Goal: Communication & Community: Answer question/provide support

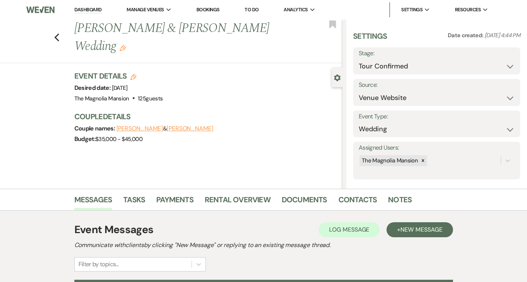
select select "4"
select select "5"
select select "6056"
click at [60, 36] on icon "Previous" at bounding box center [57, 37] width 6 height 9
select select "4"
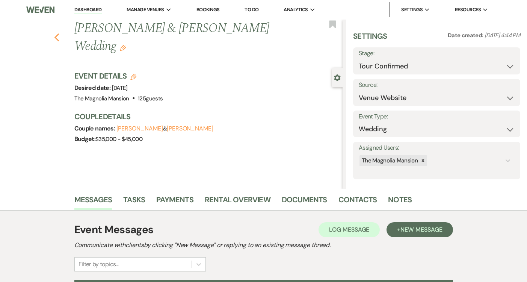
select select "4"
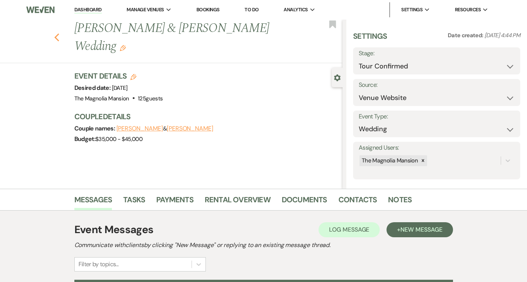
select select "4"
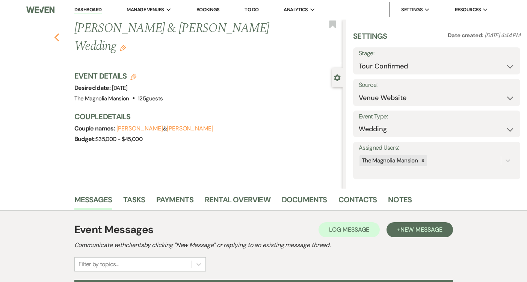
select select "4"
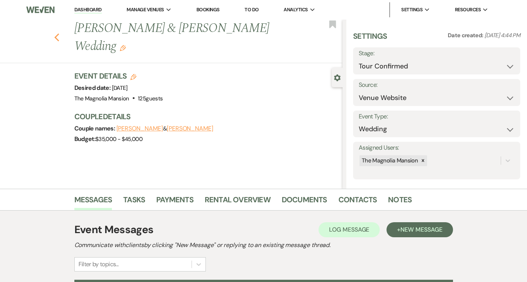
select select "4"
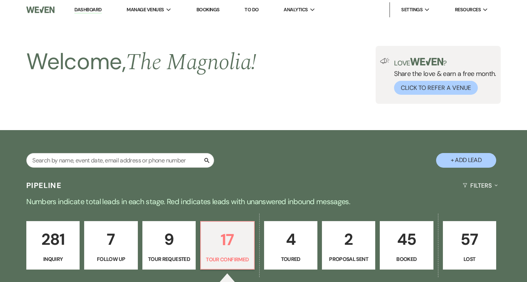
scroll to position [137, 0]
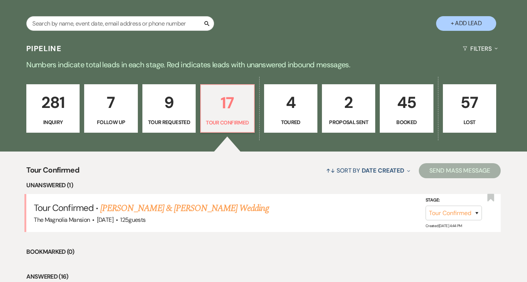
click at [356, 98] on p "2" at bounding box center [349, 102] width 44 height 25
select select "6"
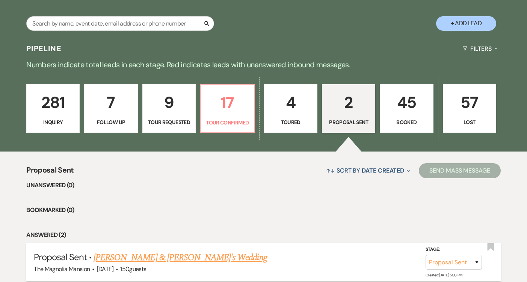
click at [203, 247] on li "Proposal Sent · Collin Walker & Candice Doucy's Wedding The Magnolia Mansion · …" at bounding box center [263, 262] width 474 height 38
click at [204, 259] on link "[PERSON_NAME] & [PERSON_NAME]'s Wedding" at bounding box center [179, 257] width 173 height 14
select select "6"
select select "5"
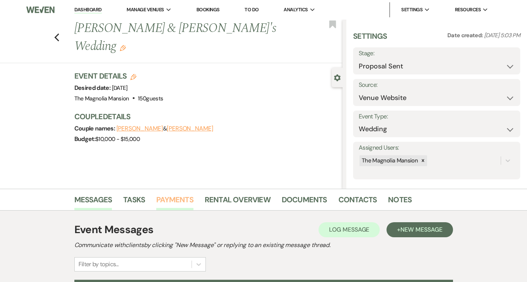
scroll to position [154, 0]
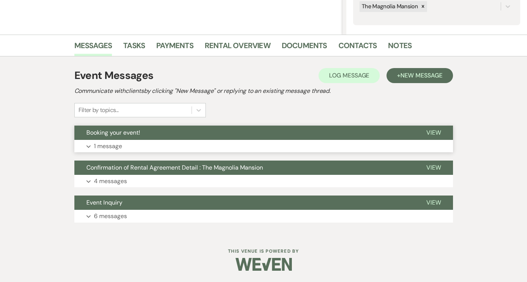
click at [151, 141] on button "Expand 1 message" at bounding box center [263, 146] width 378 height 13
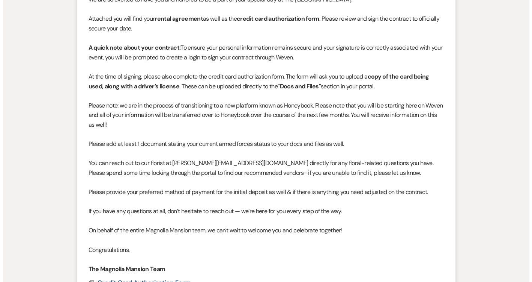
scroll to position [525, 0]
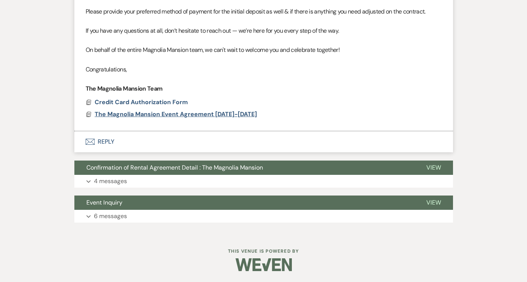
click at [165, 112] on span "The Magnolia Mansion Event Agreement [DATE]-[DATE]" at bounding box center [176, 114] width 162 height 8
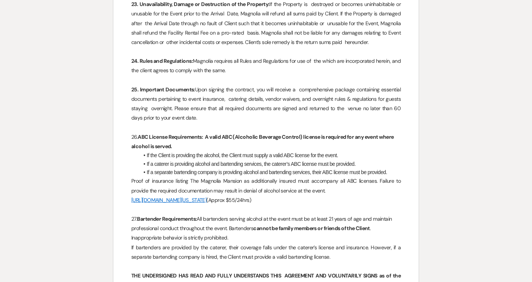
scroll to position [2120, 0]
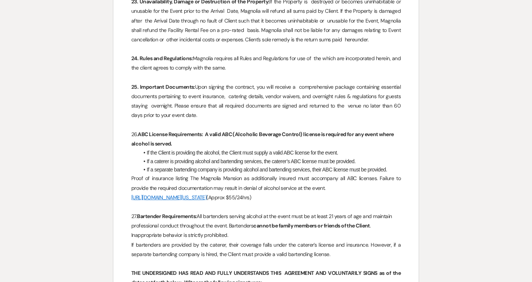
click at [340, 243] on p "If bartenders are provided by the caterer, their coverage falls under the cater…" at bounding box center [266, 249] width 270 height 19
click at [337, 246] on p "If bartenders are provided by the caterer, their coverage falls under the cater…" at bounding box center [266, 249] width 270 height 19
click at [330, 246] on p "If bartenders are provided by the caterer, their coverage falls under the cater…" at bounding box center [266, 249] width 270 height 19
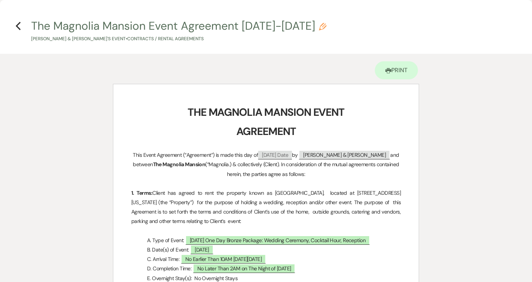
scroll to position [71, 0]
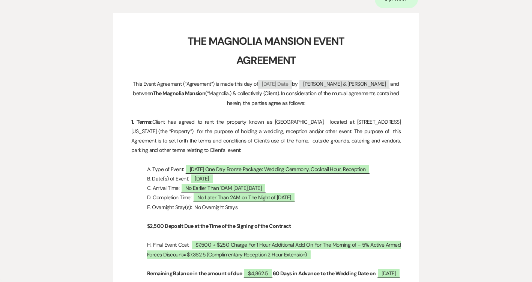
click at [310, 149] on p "1. Terms: Client has agreed to rent the property known as [GEOGRAPHIC_DATA], lo…" at bounding box center [266, 136] width 270 height 38
click at [298, 134] on p "1. Terms: Client has agreed to rent the property known as [GEOGRAPHIC_DATA], lo…" at bounding box center [266, 136] width 270 height 38
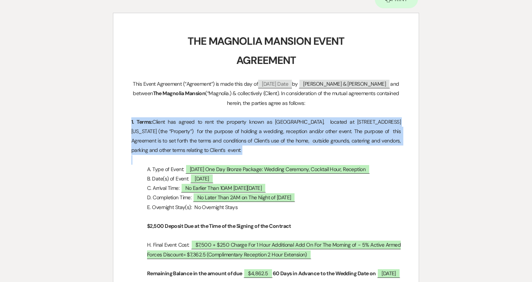
click at [298, 134] on p "1. Terms: Client has agreed to rent the property known as [GEOGRAPHIC_DATA], lo…" at bounding box center [266, 136] width 270 height 38
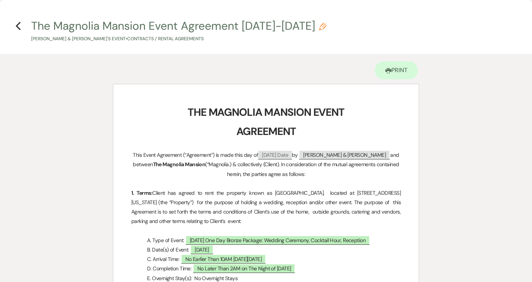
click at [285, 173] on p "This Event Agreement (“Agreement”) is made this day of ﻿ [DATE] Date ﻿ by ﻿ [PE…" at bounding box center [266, 164] width 270 height 29
click at [285, 176] on p "This Event Agreement (“Agreement”) is made this day of ﻿ [DATE] Date ﻿ by ﻿ [PE…" at bounding box center [266, 164] width 270 height 29
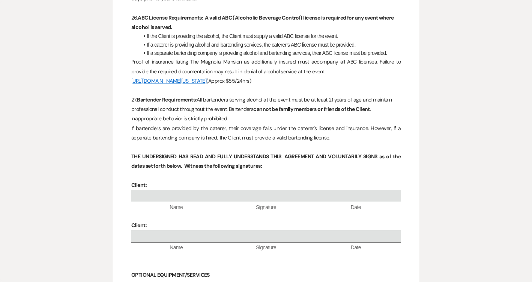
scroll to position [2236, 0]
click at [331, 123] on p "If bartenders are provided by the caterer, their coverage falls under the cater…" at bounding box center [266, 132] width 270 height 19
click at [328, 128] on p "If bartenders are provided by the caterer, their coverage falls under the cater…" at bounding box center [266, 132] width 270 height 19
click at [338, 128] on p "If bartenders are provided by the caterer, their coverage falls under the cater…" at bounding box center [266, 132] width 270 height 19
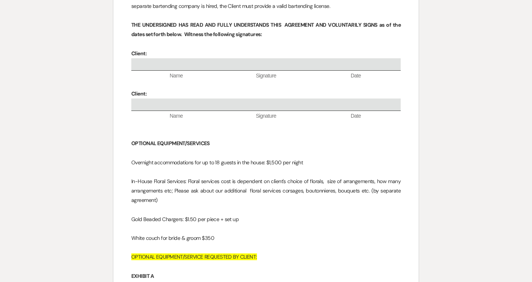
scroll to position [1999, 0]
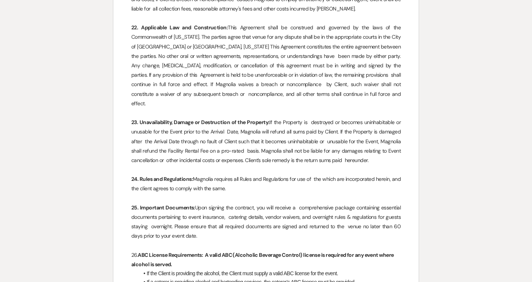
click at [226, 119] on strong "23. Unavailability, Damage or Destruction of the Property:" at bounding box center [200, 122] width 138 height 7
drag, startPoint x: 203, startPoint y: 169, endPoint x: 207, endPoint y: 193, distance: 24.0
click at [203, 174] on p "24. Rules and Regulations: Magnolia requires all Rules and Regulations for use …" at bounding box center [266, 183] width 270 height 19
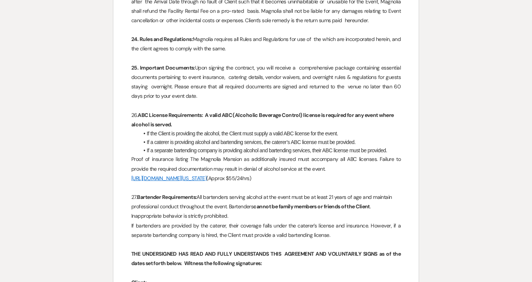
scroll to position [2211, 0]
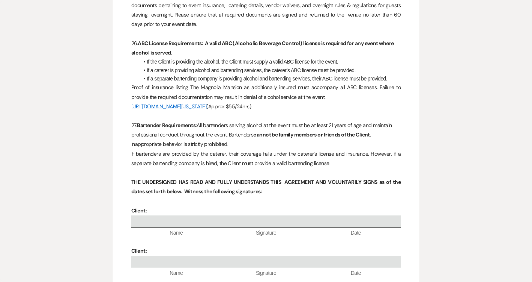
click at [312, 137] on p "27. Bartender Requirements: All bartenders serving alcohol at the event must be…" at bounding box center [266, 134] width 270 height 29
click at [333, 155] on p "If bartenders are provided by the caterer, their coverage falls under the cater…" at bounding box center [266, 158] width 270 height 19
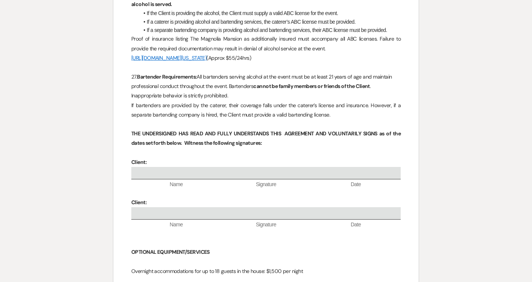
scroll to position [2269, 0]
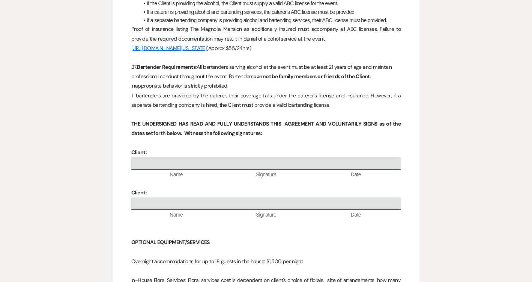
click at [235, 94] on p "If bartenders are provided by the caterer, their coverage falls under the cater…" at bounding box center [266, 100] width 270 height 19
click at [342, 110] on p at bounding box center [266, 114] width 270 height 9
click at [337, 93] on p "If bartenders are provided by the caterer, their coverage falls under the cater…" at bounding box center [266, 100] width 270 height 19
click at [318, 94] on p "If bartenders are provided by the caterer, their coverage falls under the cater…" at bounding box center [266, 100] width 270 height 19
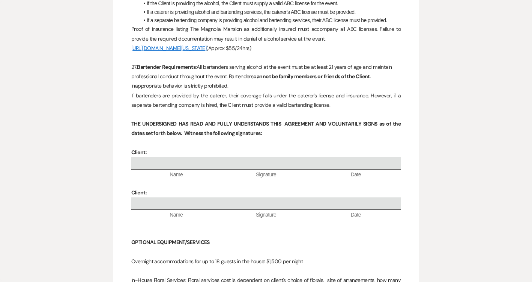
click at [325, 93] on p "If bartenders are provided by the caterer, their coverage falls under the cater…" at bounding box center [266, 100] width 270 height 19
click at [331, 94] on p "If bartenders are provided by the caterer, their coverage falls under the cater…" at bounding box center [266, 100] width 270 height 19
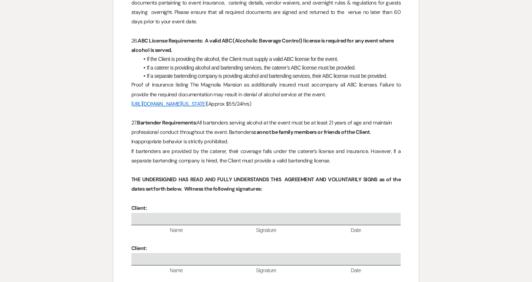
scroll to position [2211, 0]
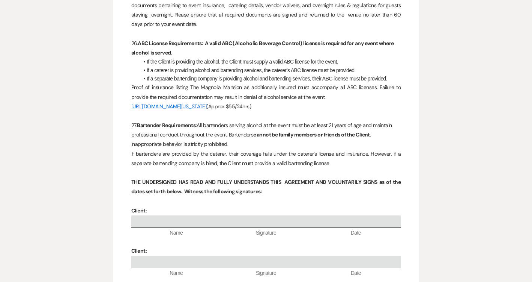
click at [343, 151] on p "If bartenders are provided by the caterer, their coverage falls under the cater…" at bounding box center [266, 158] width 270 height 19
click at [324, 154] on p "If bartenders are provided by the caterer, their coverage falls under the cater…" at bounding box center [266, 158] width 270 height 19
click at [323, 152] on p "If bartenders are provided by the caterer, their coverage falls under the cater…" at bounding box center [266, 158] width 270 height 19
click at [340, 157] on p "If bartenders are provided by the caterer, their coverage falls under the cater…" at bounding box center [266, 158] width 270 height 19
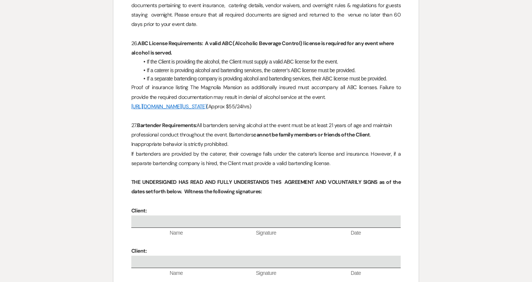
click at [339, 155] on p "If bartenders are provided by the caterer, their coverage falls under the cater…" at bounding box center [266, 158] width 270 height 19
select select "6"
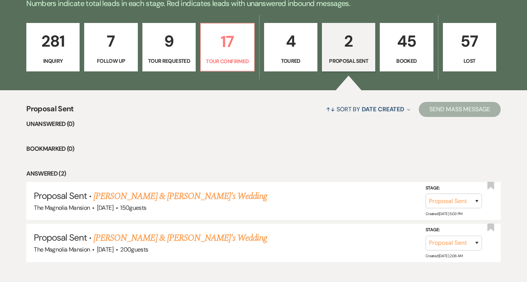
scroll to position [215, 0]
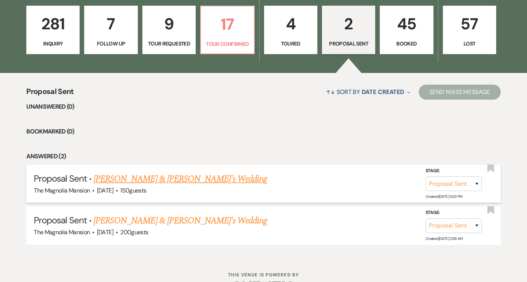
click at [201, 178] on link "[PERSON_NAME] & [PERSON_NAME]'s Wedding" at bounding box center [179, 179] width 173 height 14
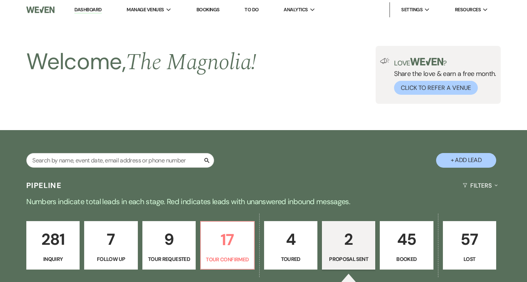
select select "6"
select select "5"
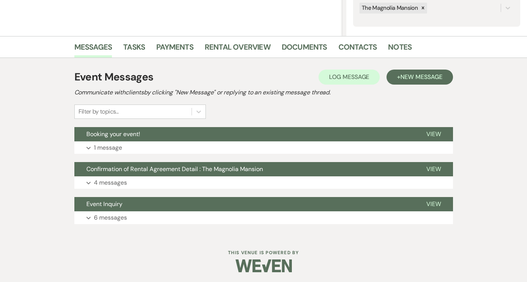
scroll to position [154, 0]
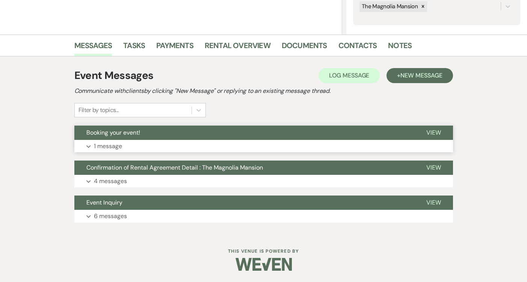
click at [195, 127] on button "Booking your event!" at bounding box center [244, 132] width 340 height 14
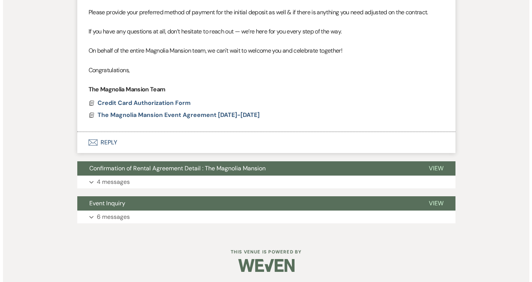
scroll to position [525, 0]
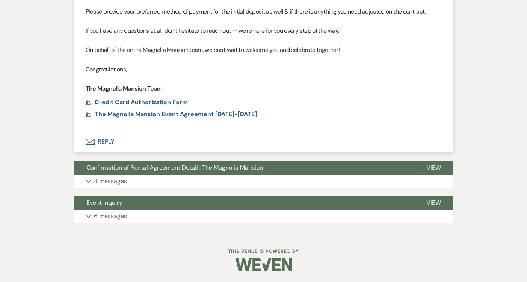
click at [189, 114] on span "The Magnolia Mansion Event Agreement [DATE]-[DATE]" at bounding box center [176, 114] width 162 height 8
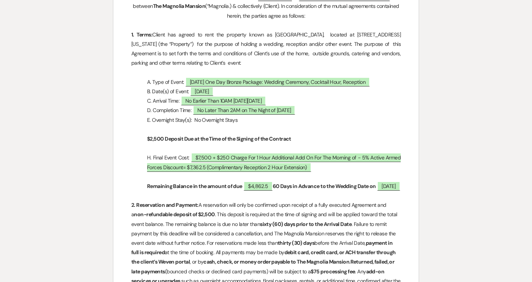
scroll to position [197, 0]
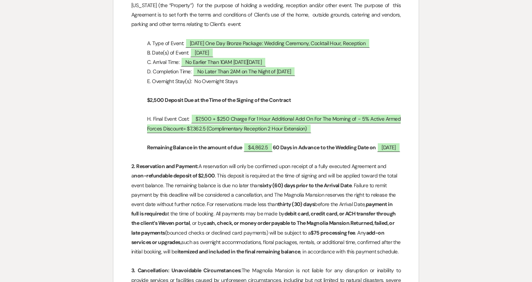
click at [262, 203] on p "2. Reservation and Payment: A reservation will only be confirmed upon receipt o…" at bounding box center [266, 208] width 270 height 95
click at [265, 200] on p "2. Reservation and Payment: A reservation will only be confirmed upon receipt o…" at bounding box center [266, 208] width 270 height 95
click at [277, 188] on p "2. Reservation and Payment: A reservation will only be confirmed upon receipt o…" at bounding box center [266, 208] width 270 height 95
click at [285, 177] on p "2. Reservation and Payment: A reservation will only be confirmed upon receipt o…" at bounding box center [266, 208] width 270 height 95
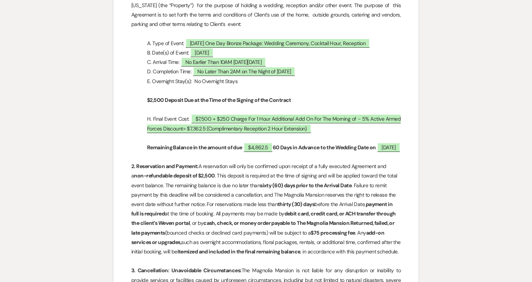
click at [286, 175] on p "2. Reservation and Payment: A reservation will only be confirmed upon receipt o…" at bounding box center [266, 208] width 270 height 95
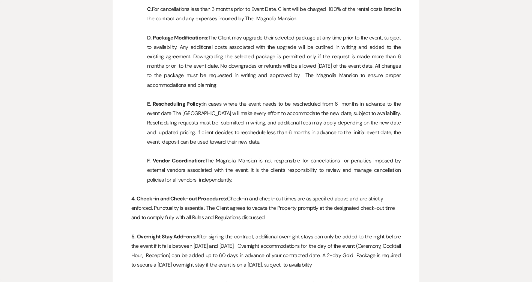
scroll to position [754, 0]
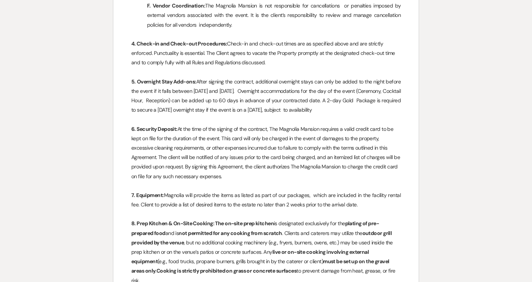
click at [255, 181] on p "6. Security Deposit: At the time of the signing of the contract, The Magnolia M…" at bounding box center [266, 152] width 270 height 57
click at [256, 171] on p "6. Security Deposit: At the time of the signing of the contract, The Magnolia M…" at bounding box center [266, 152] width 270 height 57
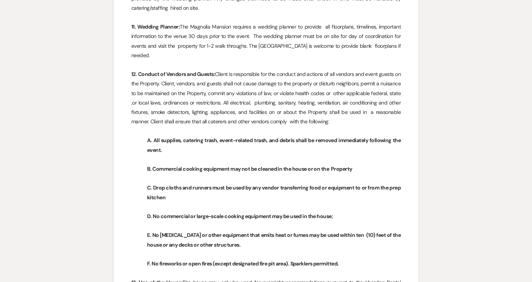
scroll to position [1144, 0]
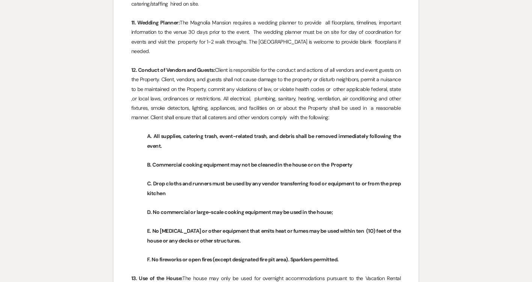
click at [167, 122] on p "12. Conduct of Vendors and Guests: Client is responsible for the conduct and ac…" at bounding box center [266, 93] width 270 height 57
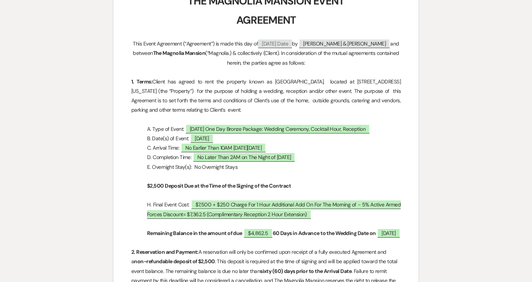
scroll to position [127, 0]
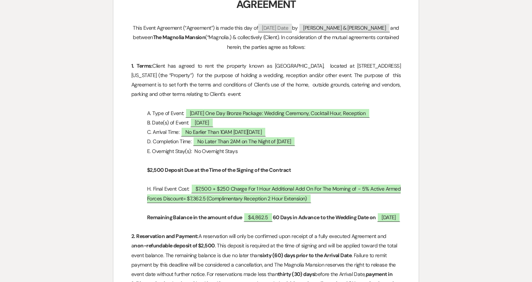
click at [225, 84] on p "1. Terms: Client has agreed to rent the property known as [GEOGRAPHIC_DATA], lo…" at bounding box center [266, 80] width 270 height 38
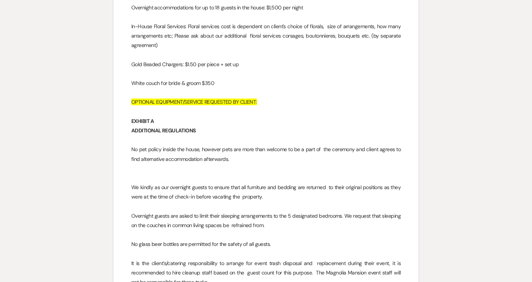
scroll to position [2435, 0]
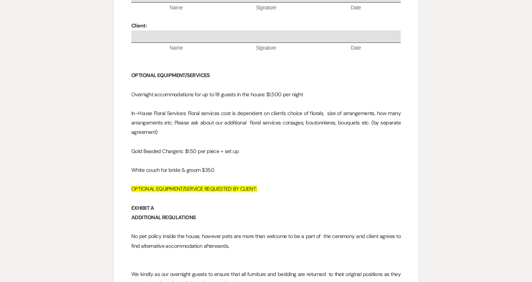
click at [235, 165] on p "White couch for bride & groom $350" at bounding box center [266, 169] width 270 height 9
click at [229, 165] on p "White couch for bride & groom $350" at bounding box center [266, 169] width 270 height 9
drag, startPoint x: 211, startPoint y: 155, endPoint x: 221, endPoint y: 169, distance: 17.0
click at [220, 165] on p "White couch for bride & groom $350" at bounding box center [266, 169] width 270 height 9
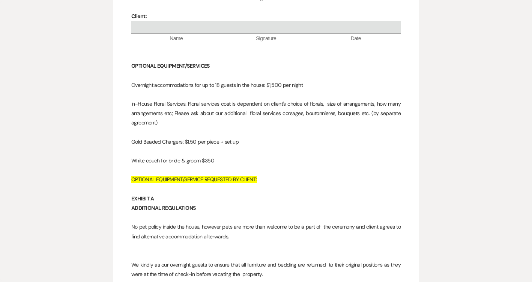
scroll to position [2446, 0]
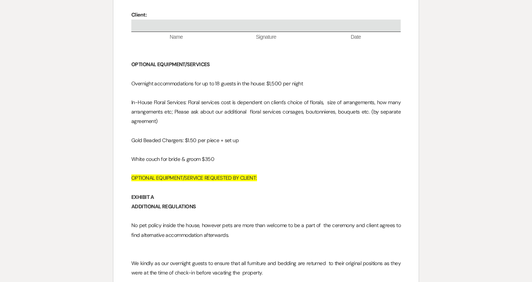
click at [318, 79] on p "Overnight accommodations for up to 18 guests in the house: $1,500 per night" at bounding box center [266, 83] width 270 height 9
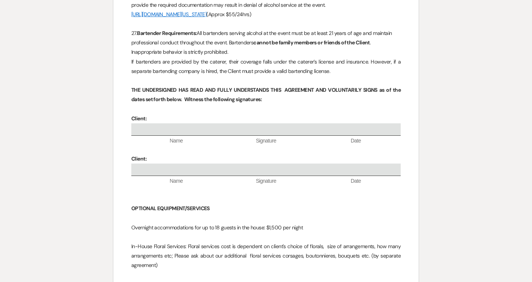
scroll to position [2289, 0]
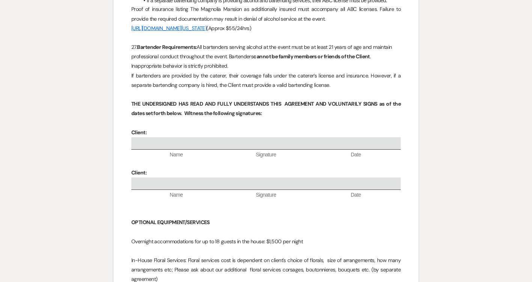
click at [270, 71] on p "If bartenders are provided by the caterer, their coverage falls under the cater…" at bounding box center [266, 80] width 270 height 19
click at [333, 74] on p "If bartenders are provided by the caterer, their coverage falls under the cater…" at bounding box center [266, 80] width 270 height 19
click at [333, 75] on p "If bartenders are provided by the caterer, their coverage falls under the cater…" at bounding box center [266, 80] width 270 height 19
click at [305, 78] on p "If bartenders are provided by the caterer, their coverage falls under the cater…" at bounding box center [266, 80] width 270 height 19
click at [345, 77] on p "If bartenders are provided by the caterer, their coverage falls under the cater…" at bounding box center [266, 80] width 270 height 19
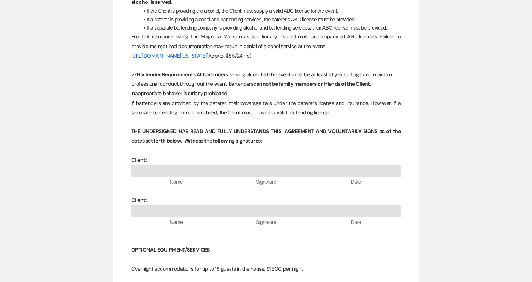
scroll to position [2141, 0]
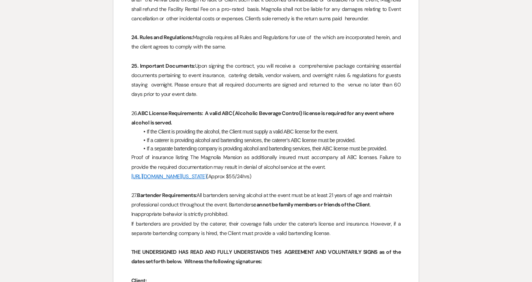
click at [229, 206] on p "27. Bartender Requirements: All bartenders serving alcohol at the event must be…" at bounding box center [266, 204] width 270 height 29
click at [222, 203] on p "27. Bartender Requirements: All bartenders serving alcohol at the event must be…" at bounding box center [266, 204] width 270 height 29
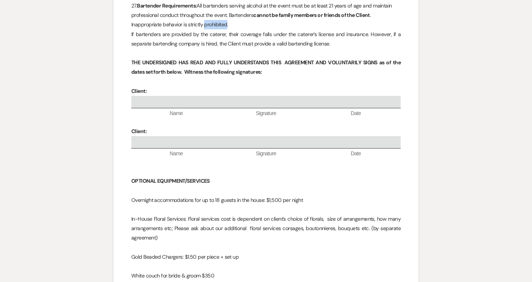
scroll to position [2234, 0]
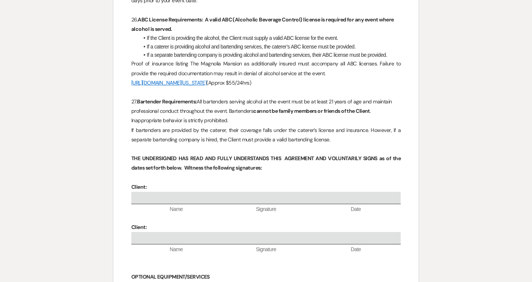
click at [246, 127] on p "If bartenders are provided by the caterer, their coverage falls under the cater…" at bounding box center [266, 134] width 270 height 19
click at [334, 132] on p "If bartenders are provided by the caterer, their coverage falls under the cater…" at bounding box center [266, 134] width 270 height 19
click at [294, 132] on p "If bartenders are provided by the caterer, their coverage falls under the cater…" at bounding box center [266, 134] width 270 height 19
click at [338, 133] on p "If bartenders are provided by the caterer, their coverage falls under the cater…" at bounding box center [266, 134] width 270 height 19
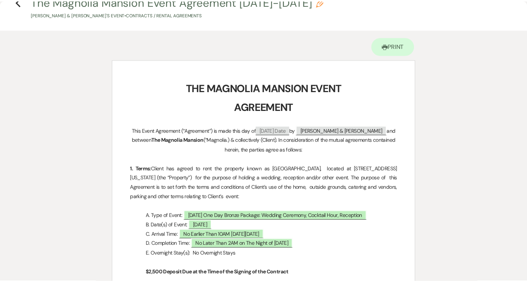
scroll to position [0, 0]
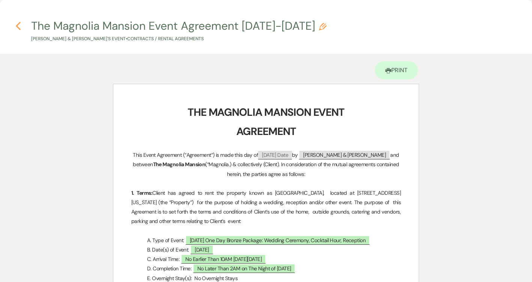
click at [16, 23] on icon "Previous" at bounding box center [18, 25] width 6 height 9
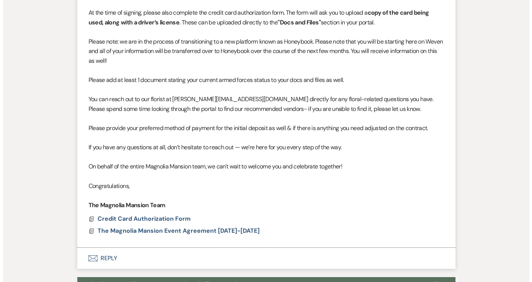
scroll to position [525, 0]
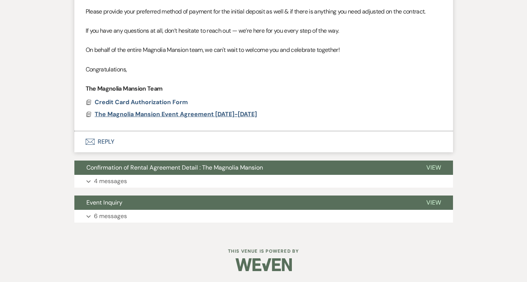
click at [190, 111] on span "The Magnolia Mansion Event Agreement [DATE]-[DATE]" at bounding box center [176, 114] width 162 height 8
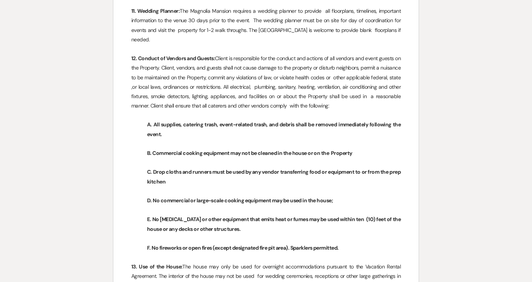
scroll to position [1156, 0]
click at [351, 44] on p "11. Wedding Planner: The Magnolia Mansion requires a wedding planner to provide…" at bounding box center [266, 25] width 270 height 38
click at [358, 33] on p "11. Wedding Planner: The Magnolia Mansion requires a wedding planner to provide…" at bounding box center [266, 25] width 270 height 38
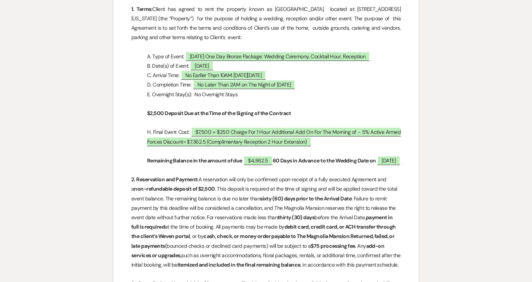
scroll to position [0, 0]
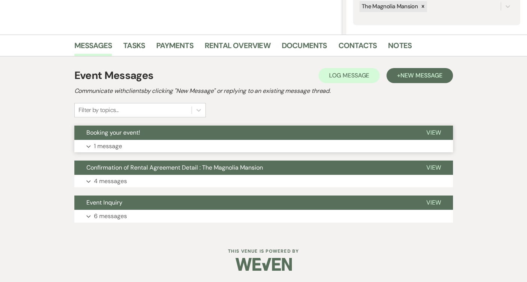
click at [239, 136] on button "Booking your event!" at bounding box center [244, 132] width 340 height 14
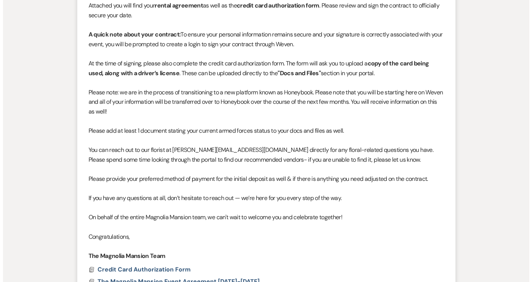
scroll to position [525, 0]
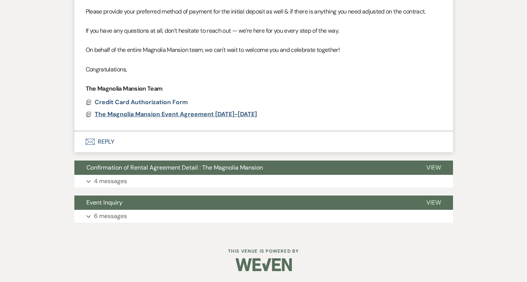
click at [186, 111] on span "The Magnolia Mansion Event Agreement [DATE]-[DATE]" at bounding box center [176, 114] width 162 height 8
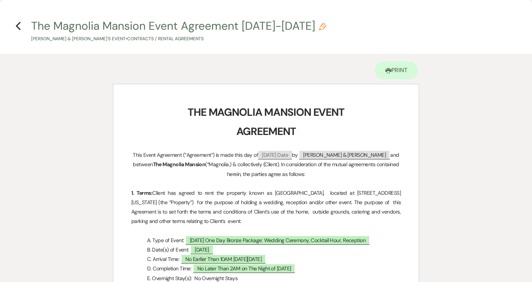
click at [242, 176] on p "This Event Agreement (“Agreement”) is made this day of ﻿ [DATE] Date ﻿ by ﻿ [PE…" at bounding box center [266, 164] width 270 height 29
click at [255, 206] on p "1. Terms: Client has agreed to rent the property known as [GEOGRAPHIC_DATA], lo…" at bounding box center [266, 207] width 270 height 38
click at [255, 205] on p "1. Terms: Client has agreed to rent the property known as [GEOGRAPHIC_DATA], lo…" at bounding box center [266, 207] width 270 height 38
click at [268, 186] on p at bounding box center [266, 183] width 270 height 9
click at [286, 195] on p "1. Terms: Client has agreed to rent the property known as [GEOGRAPHIC_DATA], lo…" at bounding box center [266, 207] width 270 height 38
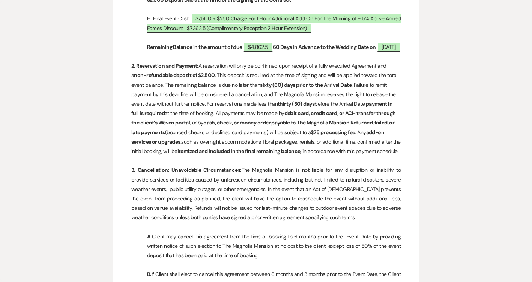
scroll to position [299, 0]
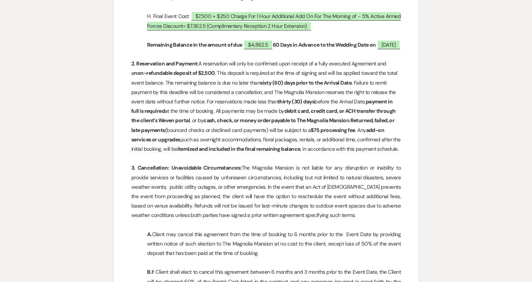
click at [300, 163] on p at bounding box center [266, 158] width 270 height 9
click at [297, 152] on strong "itemized and included in the final remaining balance" at bounding box center [239, 148] width 123 height 7
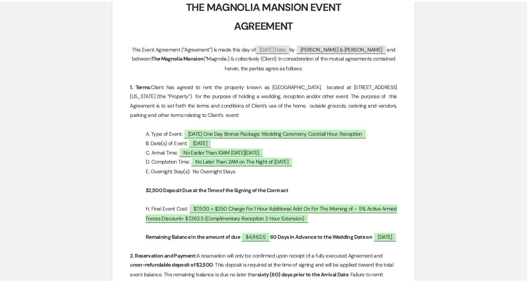
scroll to position [0, 0]
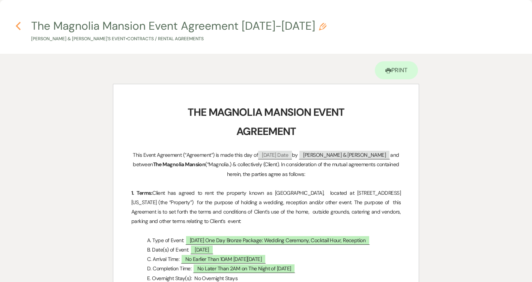
click at [19, 26] on icon "Previous" at bounding box center [18, 25] width 6 height 9
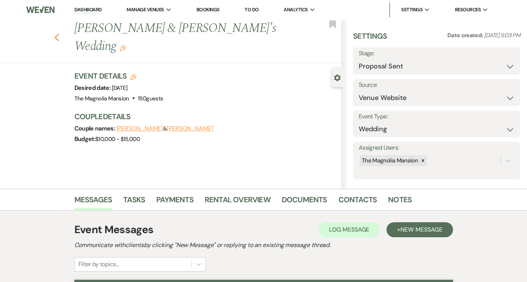
click at [58, 33] on use "button" at bounding box center [56, 37] width 5 height 8
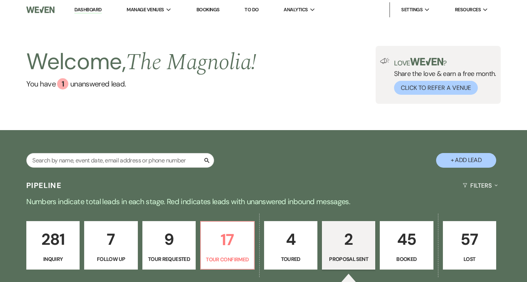
select select "6"
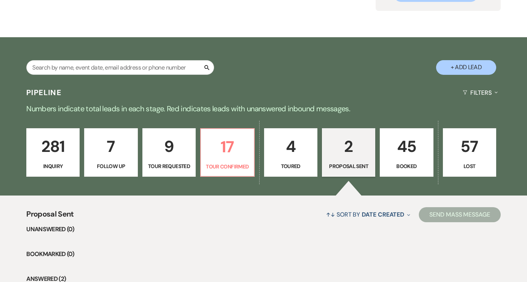
scroll to position [181, 0]
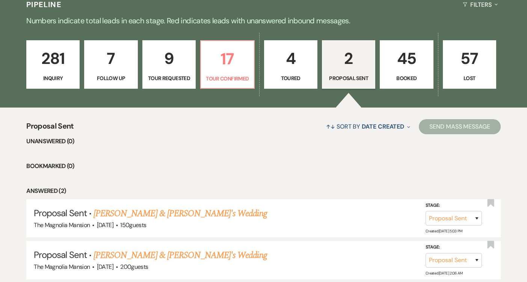
click at [357, 68] on p "2" at bounding box center [349, 58] width 44 height 25
click at [300, 63] on p "4" at bounding box center [291, 58] width 44 height 25
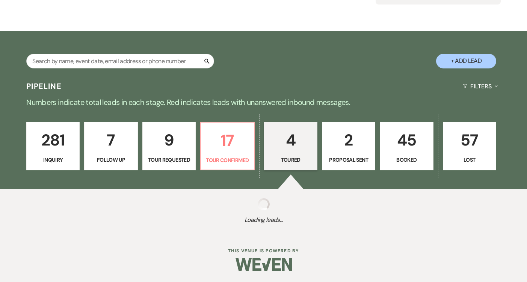
select select "5"
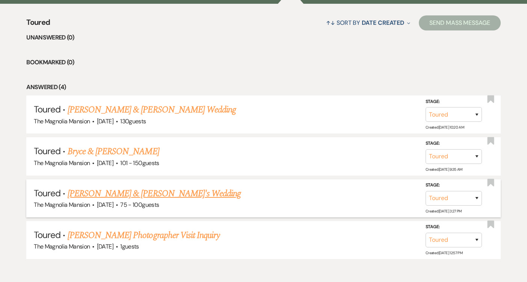
scroll to position [287, 0]
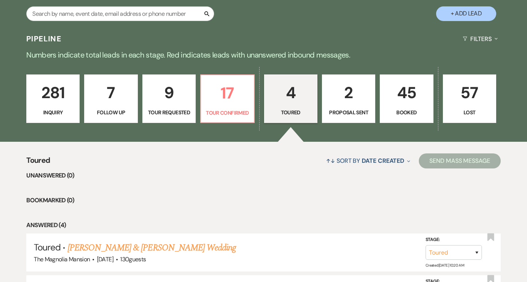
click at [421, 100] on p "45" at bounding box center [406, 92] width 44 height 25
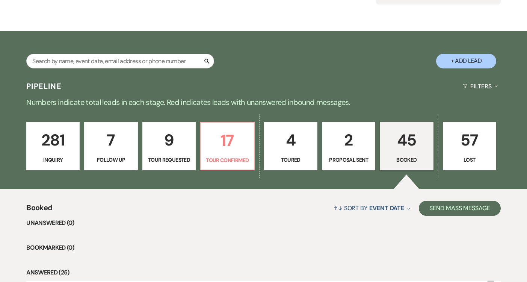
scroll to position [146, 0]
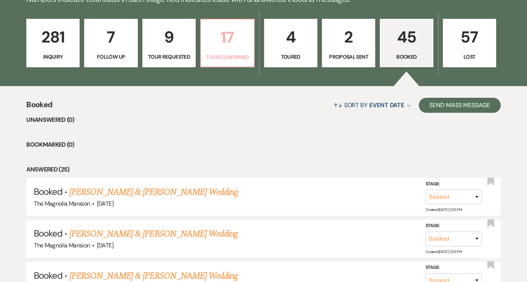
click at [231, 46] on p "17" at bounding box center [227, 37] width 44 height 25
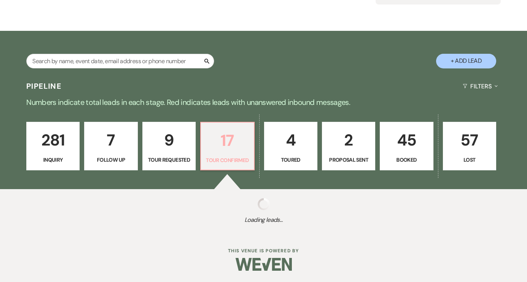
scroll to position [202, 0]
select select "4"
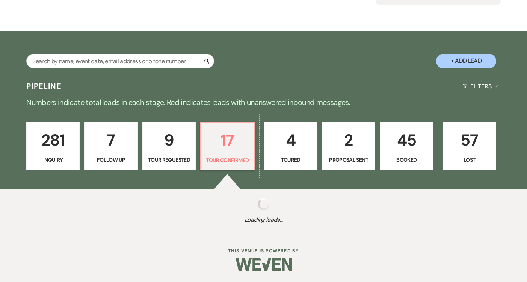
select select "4"
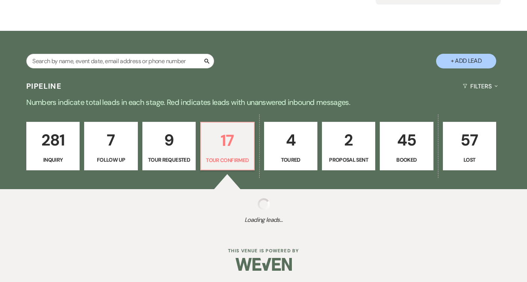
select select "4"
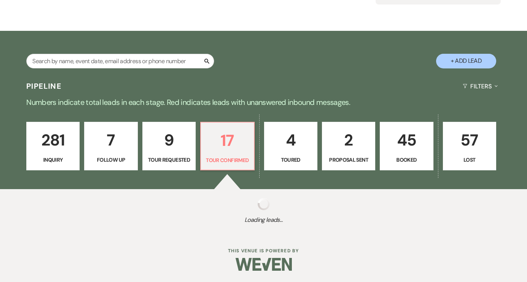
select select "4"
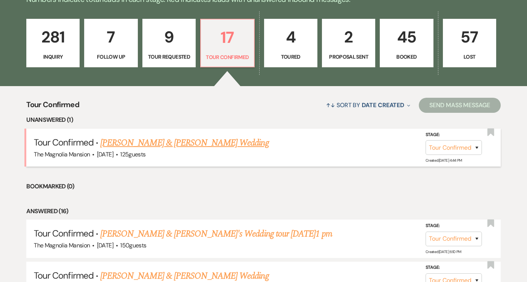
click at [235, 145] on link "[PERSON_NAME] & [PERSON_NAME] Wedding" at bounding box center [184, 143] width 168 height 14
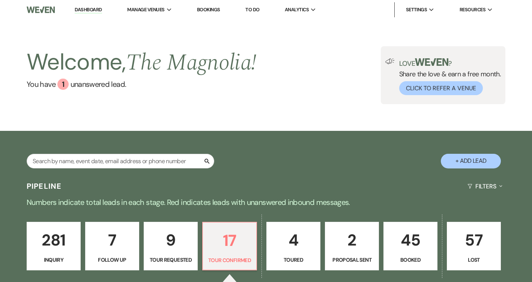
select select "4"
select select "5"
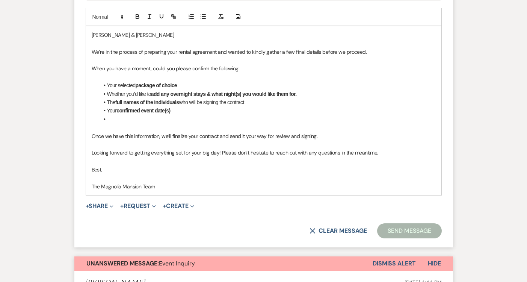
scroll to position [505, 0]
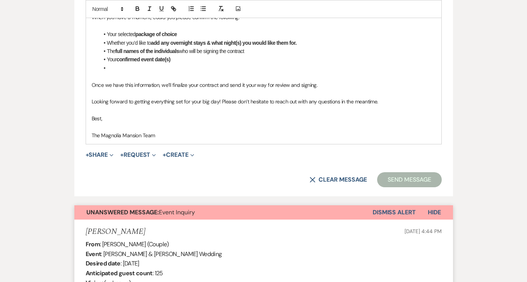
click at [395, 214] on button "Dismiss Alert" at bounding box center [393, 212] width 43 height 14
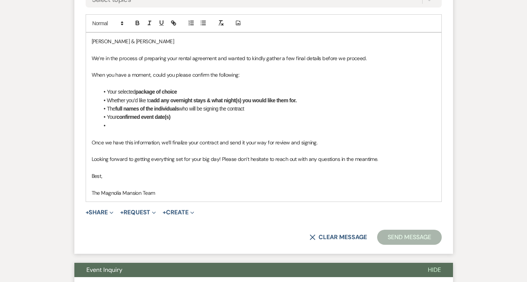
scroll to position [444, 0]
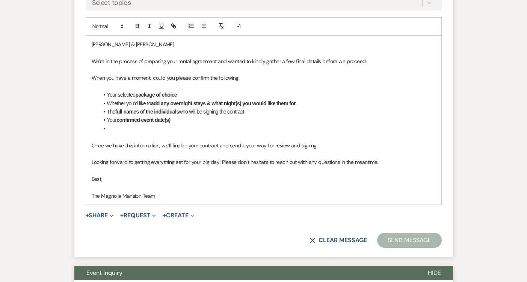
click at [211, 127] on li at bounding box center [267, 128] width 336 height 8
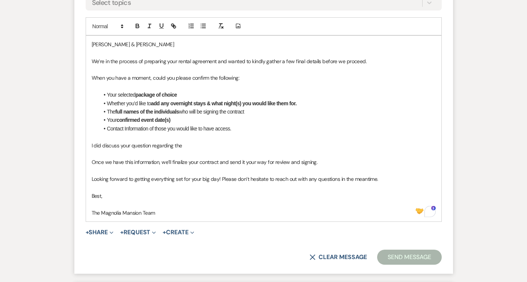
click at [191, 145] on p "I did discuss your question regarding the" at bounding box center [264, 145] width 344 height 8
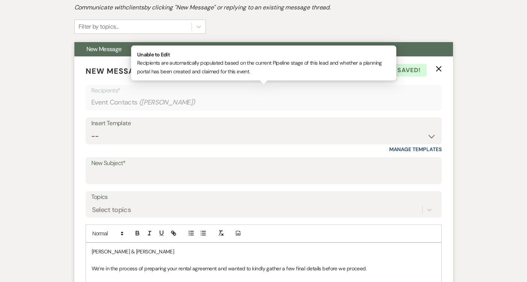
scroll to position [217, 0]
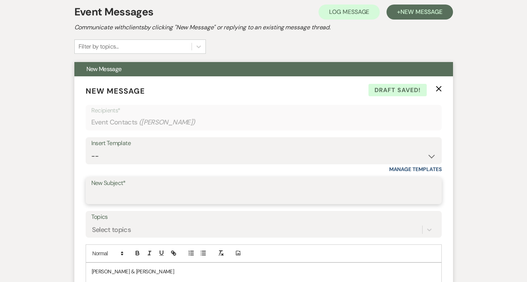
click at [149, 195] on input "New Subject*" at bounding box center [263, 195] width 345 height 15
type input "Confirmation of Rental Agreement Details - The Magnolia Mansion"
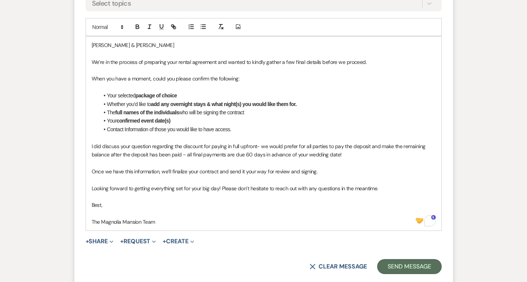
scroll to position [455, 0]
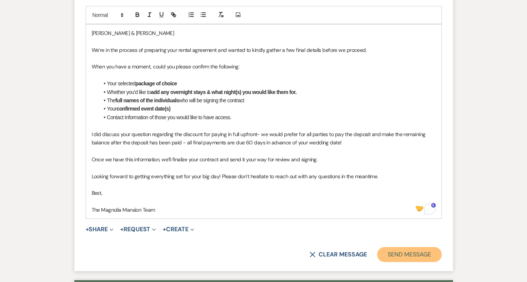
click at [396, 250] on button "Send Message" at bounding box center [409, 254] width 64 height 15
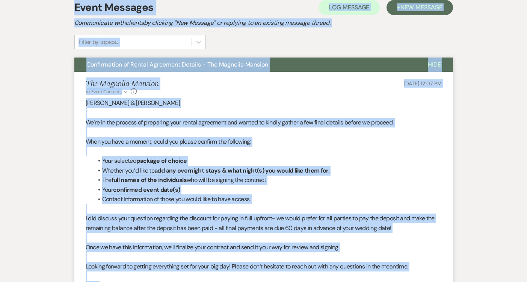
scroll to position [194, 0]
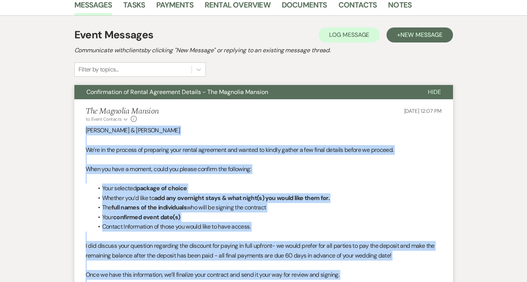
drag, startPoint x: 162, startPoint y: 187, endPoint x: 21, endPoint y: 133, distance: 151.3
copy div "[PERSON_NAME] & [PERSON_NAME] We’re in the process of preparing your rental agr…"
drag, startPoint x: 270, startPoint y: 91, endPoint x: 181, endPoint y: 94, distance: 89.4
click at [181, 94] on button "Confirmation of Rental Agreement Details - The Magnolia Mansion" at bounding box center [244, 92] width 341 height 14
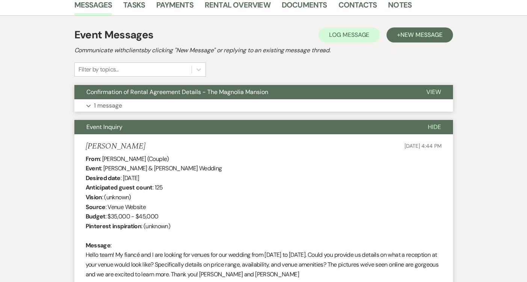
click at [180, 93] on span "Confirmation of Rental Agreement Details - The Magnolia Mansion" at bounding box center [177, 92] width 182 height 8
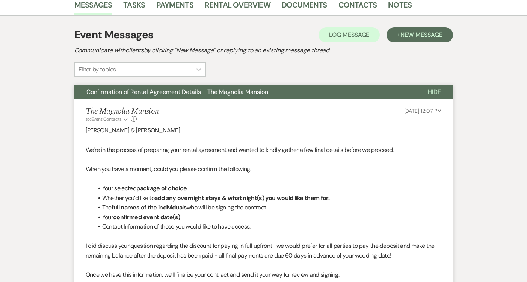
click at [208, 89] on span "Confirmation of Rental Agreement Details - The Magnolia Mansion" at bounding box center [177, 92] width 182 height 8
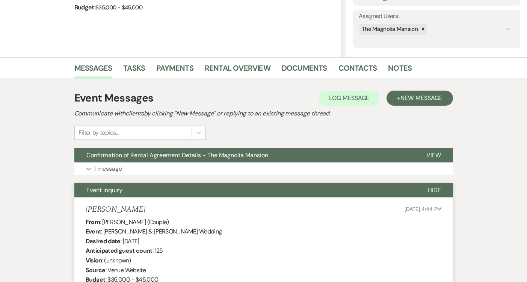
scroll to position [0, 0]
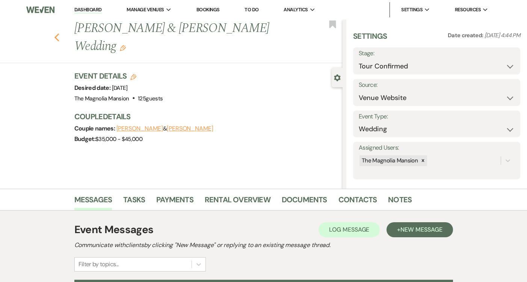
click at [59, 36] on use "button" at bounding box center [56, 37] width 5 height 8
select select "4"
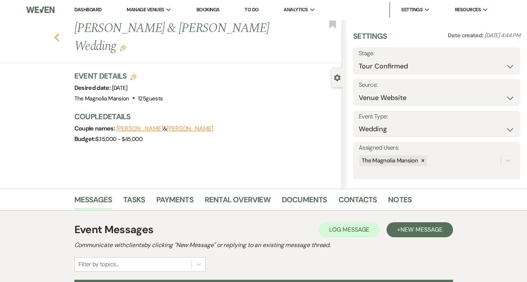
select select "4"
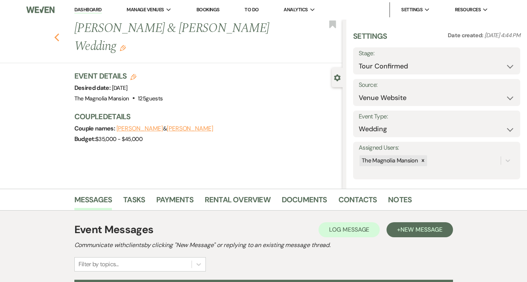
select select "4"
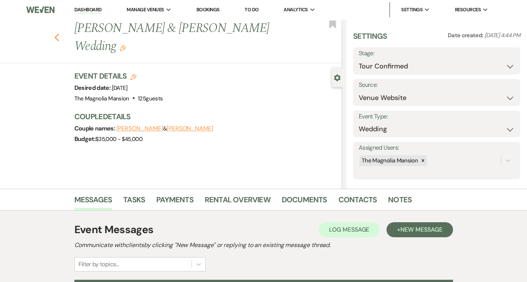
select select "4"
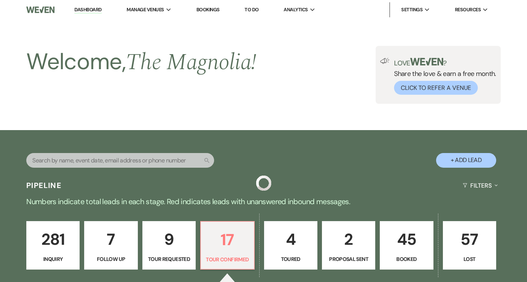
scroll to position [202, 0]
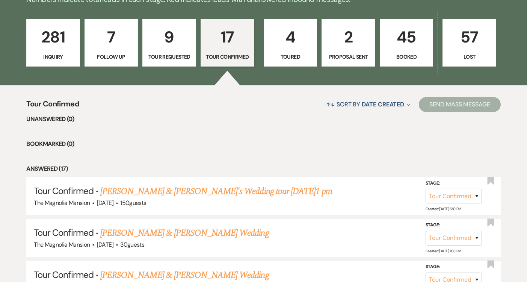
click at [235, 42] on p "17" at bounding box center [227, 36] width 44 height 25
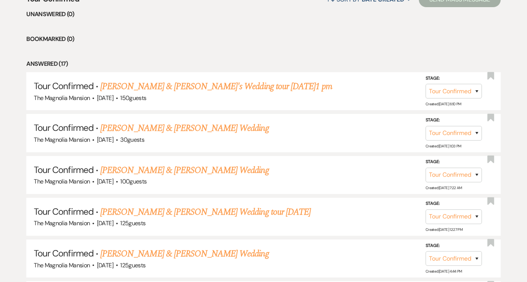
scroll to position [312, 0]
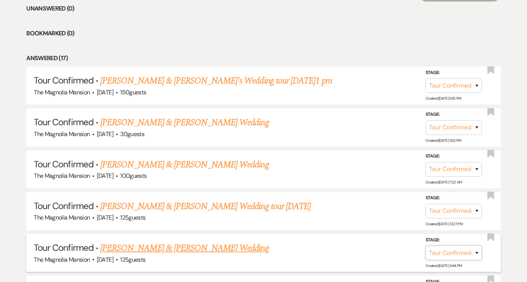
click at [464, 253] on select "Inquiry Follow Up Tour Requested Tour Confirmed Toured Proposal Sent Booked Lost" at bounding box center [453, 252] width 56 height 15
select select "5"
click at [425, 245] on select "Inquiry Follow Up Tour Requested Tour Confirmed Toured Proposal Sent Booked Lost" at bounding box center [453, 252] width 56 height 15
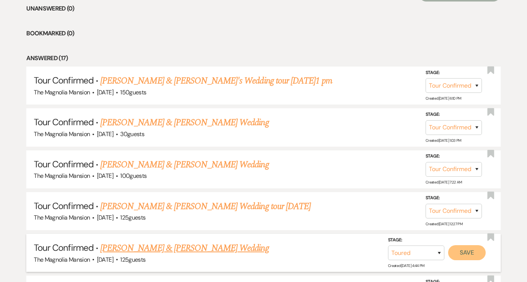
click at [464, 253] on button "Save" at bounding box center [467, 252] width 38 height 15
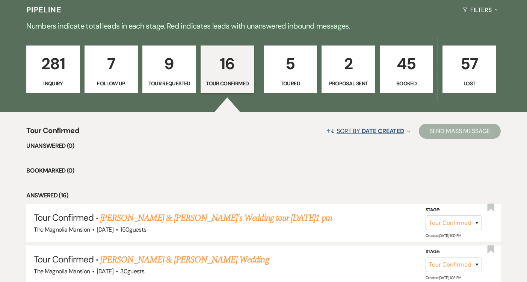
scroll to position [174, 0]
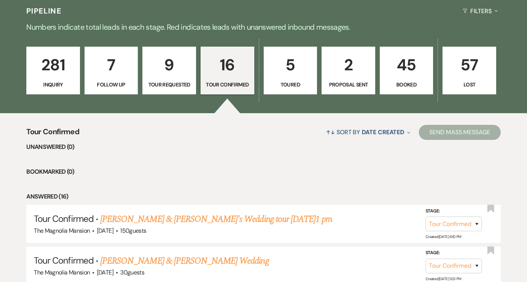
click at [310, 75] on p "5" at bounding box center [290, 64] width 44 height 25
select select "5"
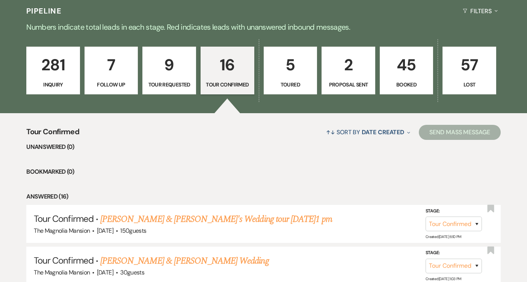
select select "5"
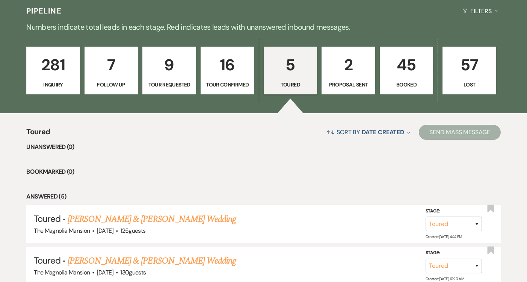
click at [367, 72] on p "2" at bounding box center [348, 64] width 44 height 25
select select "6"
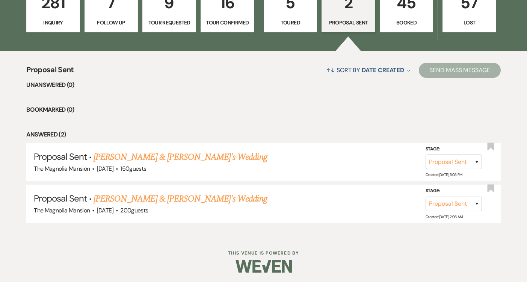
scroll to position [237, 0]
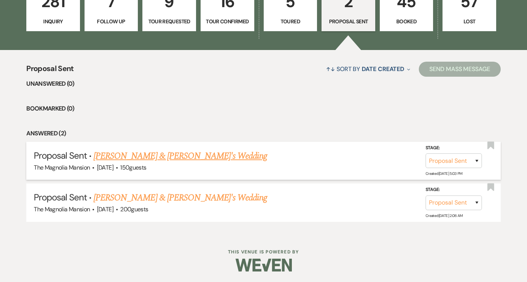
click at [208, 152] on link "[PERSON_NAME] & [PERSON_NAME]'s Wedding" at bounding box center [179, 156] width 173 height 14
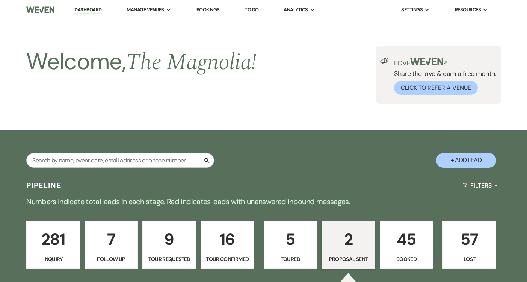
select select "6"
select select "5"
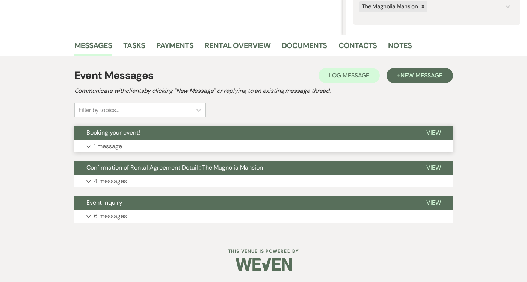
click at [255, 147] on button "Expand 1 message" at bounding box center [263, 146] width 378 height 13
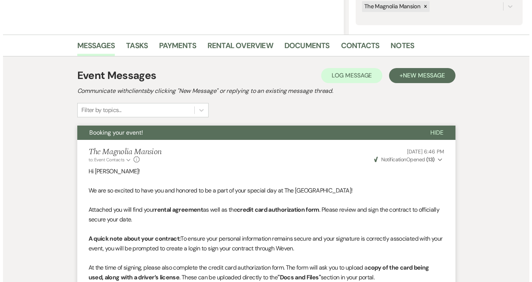
scroll to position [408, 0]
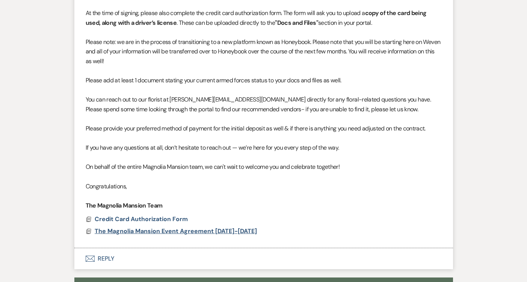
click at [229, 232] on span "The Magnolia Mansion Event Agreement [DATE]-[DATE]" at bounding box center [176, 231] width 162 height 8
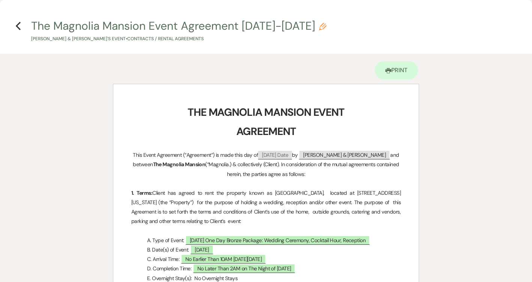
click at [316, 211] on p "1. Terms: Client has agreed to rent the property known as [GEOGRAPHIC_DATA], lo…" at bounding box center [266, 207] width 270 height 38
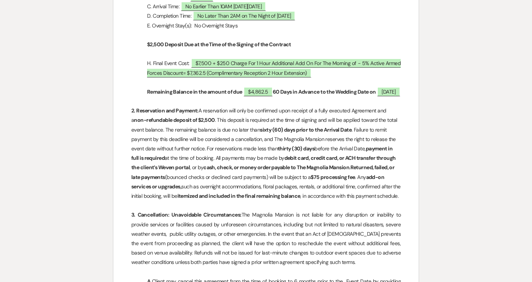
scroll to position [438, 0]
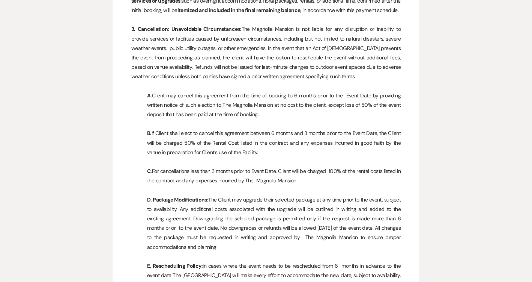
click at [315, 195] on p at bounding box center [266, 189] width 270 height 9
click at [292, 185] on p "C. For cancellations less than 3 months prior to Event Date, Client will be cha…" at bounding box center [266, 175] width 270 height 19
click at [294, 185] on p "C. For cancellations less than 3 months prior to Event Date, Client will be cha…" at bounding box center [266, 175] width 270 height 19
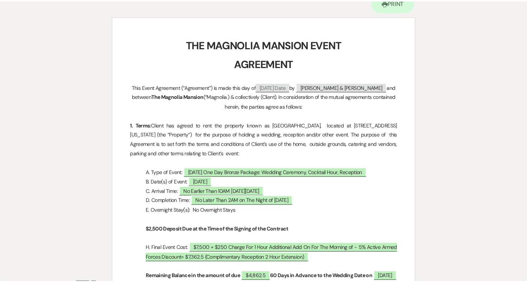
scroll to position [0, 0]
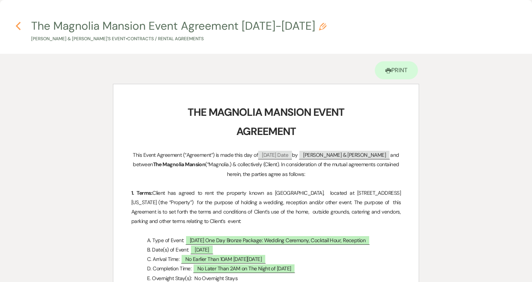
click at [20, 27] on icon "Previous" at bounding box center [18, 25] width 6 height 9
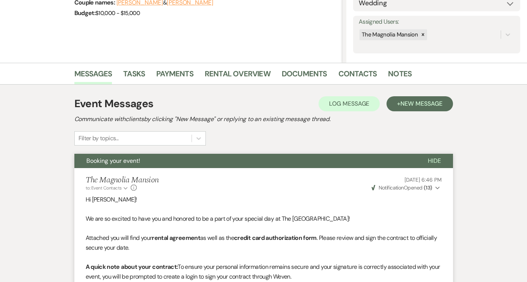
scroll to position [124, 0]
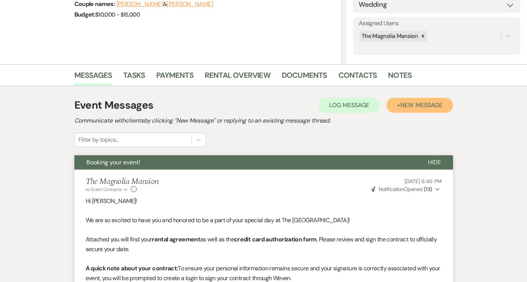
click at [423, 104] on span "New Message" at bounding box center [421, 105] width 42 height 8
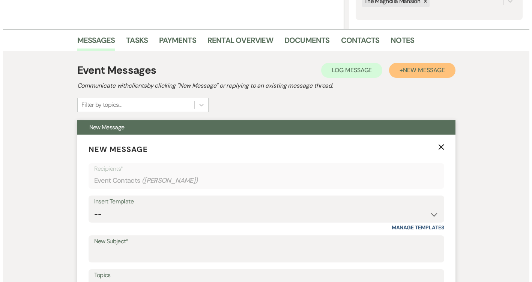
scroll to position [452, 0]
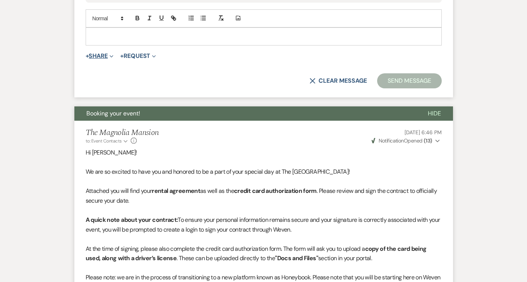
click at [101, 57] on button "+ Share Expand" at bounding box center [100, 56] width 28 height 6
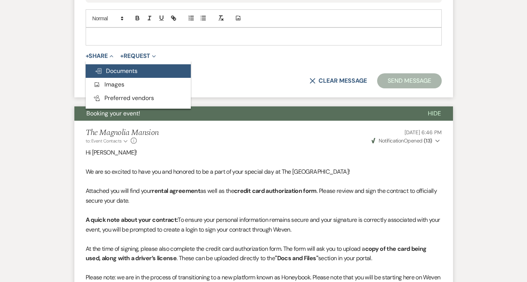
click at [137, 71] on span "Doc Upload Documents" at bounding box center [116, 71] width 43 height 8
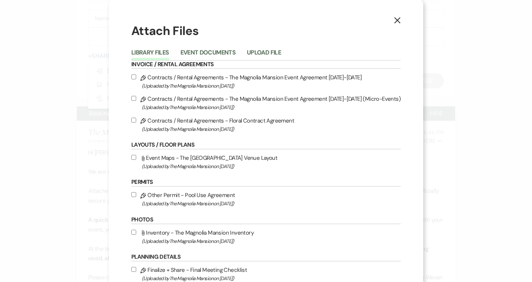
click at [205, 82] on span "(Uploaded by The Magnolia Mansion on [DATE] )" at bounding box center [271, 85] width 259 height 9
click at [136, 79] on input "Pencil Contracts / Rental Agreements - The Magnolia Mansion Event Agreement [DA…" at bounding box center [133, 76] width 5 height 5
checkbox input "true"
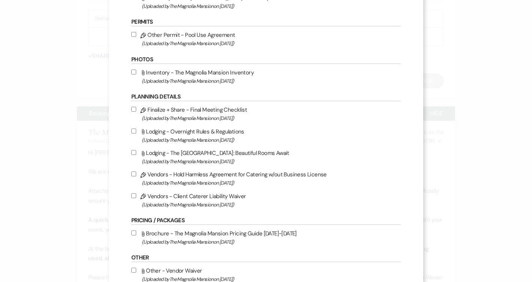
scroll to position [293, 0]
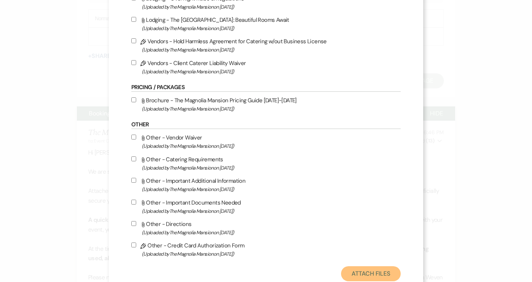
click at [356, 268] on button "Attach Files" at bounding box center [371, 273] width 60 height 15
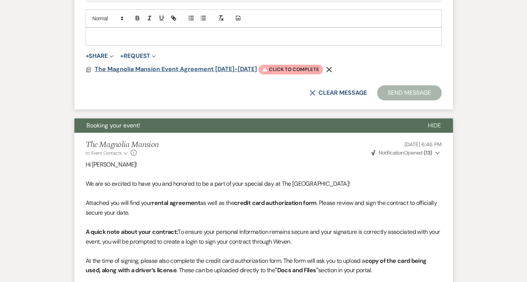
click at [223, 66] on span "The Magnolia Mansion Event Agreement [DATE]-[DATE]" at bounding box center [176, 69] width 162 height 8
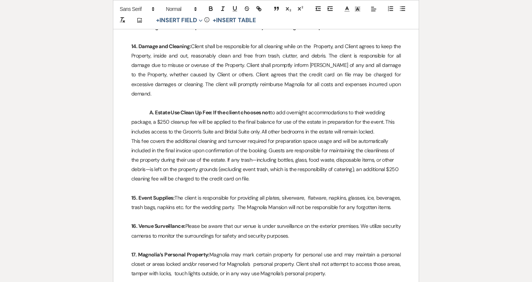
scroll to position [1588, 0]
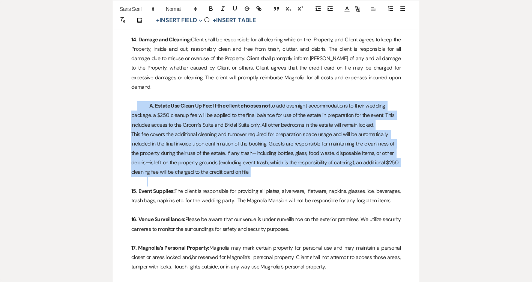
drag, startPoint x: 257, startPoint y: 167, endPoint x: 139, endPoint y: 94, distance: 138.9
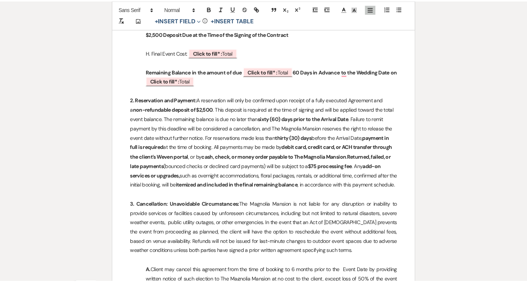
scroll to position [0, 0]
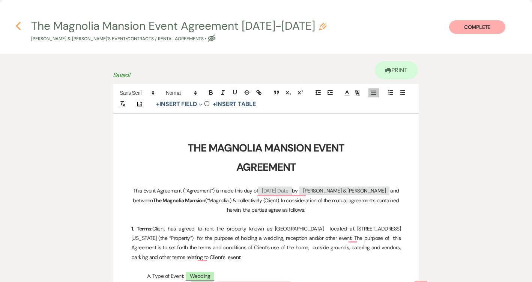
click at [17, 24] on icon "Previous" at bounding box center [18, 25] width 6 height 9
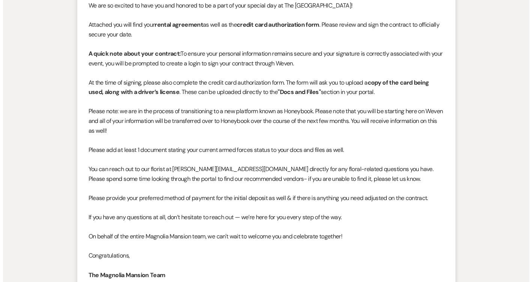
scroll to position [773, 0]
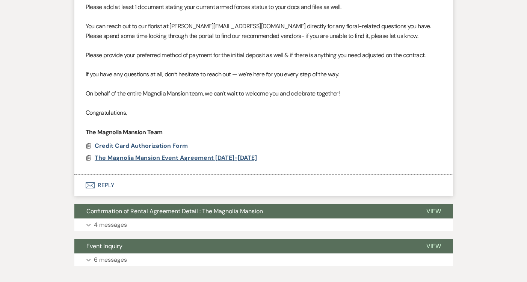
click at [193, 159] on span "The Magnolia Mansion Event Agreement [DATE]-[DATE]" at bounding box center [176, 158] width 162 height 8
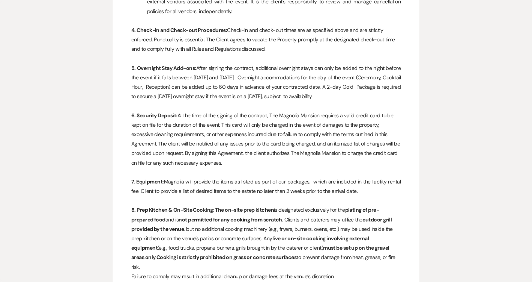
click at [287, 196] on p "7. Equipment: Magnolia will provide the items as listed as part of our packages…" at bounding box center [266, 186] width 270 height 19
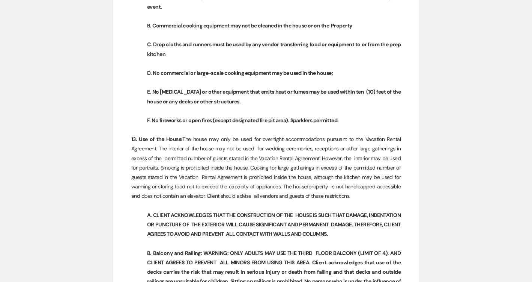
scroll to position [1495, 0]
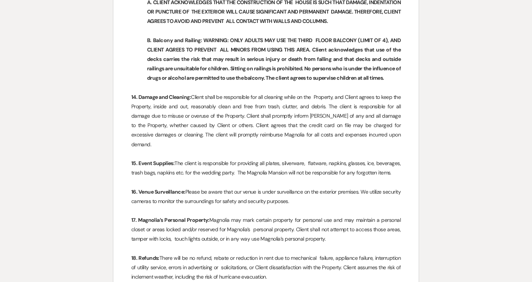
click at [287, 199] on p "16. Venue Surveillance: Please be aware that our venue is under surveillance on…" at bounding box center [266, 196] width 270 height 19
click at [306, 199] on p "16. Venue Surveillance: Please be aware that our venue is under surveillance on…" at bounding box center [266, 196] width 270 height 19
click at [317, 226] on p "17. Magnolia’s Personal Property: Magnolia may mark certain property for person…" at bounding box center [266, 229] width 270 height 29
click at [338, 239] on p "17. Magnolia’s Personal Property: Magnolia may mark certain property for person…" at bounding box center [266, 229] width 270 height 29
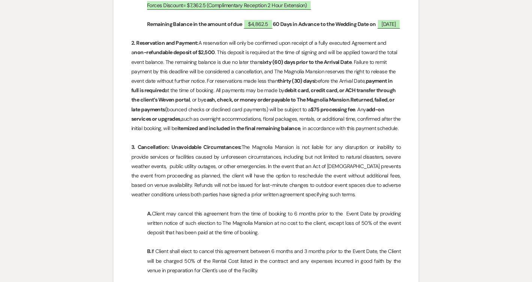
scroll to position [142, 0]
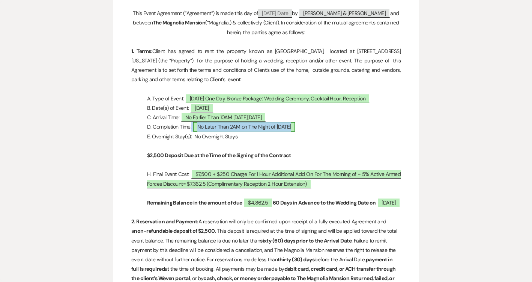
click at [294, 127] on span "No Later Than 2AM on The Night of [DATE]" at bounding box center [244, 127] width 103 height 10
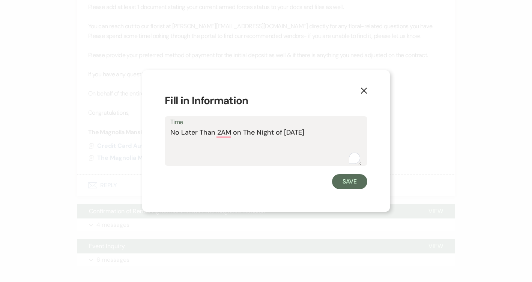
click at [363, 88] on icon "X" at bounding box center [364, 90] width 7 height 7
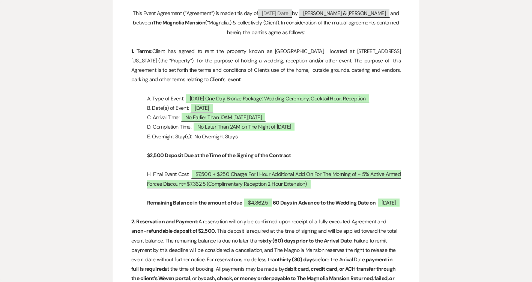
click at [348, 123] on p "D. Completion Time: ﻿ No Later Than 2AM on The Night of [DATE] ﻿" at bounding box center [266, 126] width 270 height 9
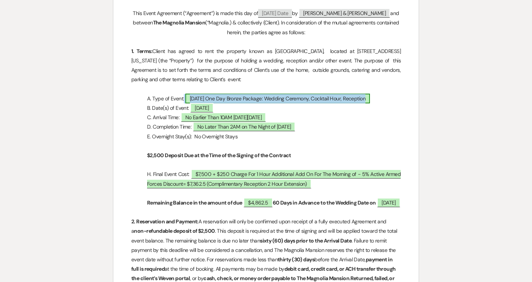
click at [258, 98] on span "[DATE] One Day Bronze Package: Wedding Ceremony, Cocktail Hour, Reception" at bounding box center [277, 98] width 185 height 10
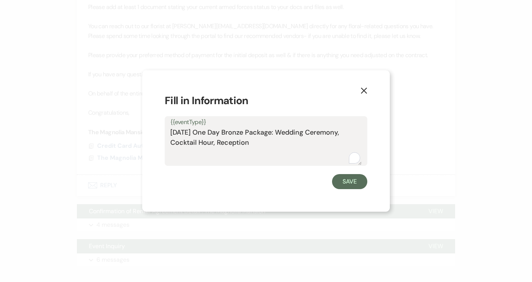
click at [242, 137] on textarea "[DATE] One Day Bronze Package: Wedding Ceremony, Cocktail Hour, Reception" at bounding box center [265, 146] width 191 height 38
click at [364, 92] on icon "X" at bounding box center [364, 90] width 7 height 7
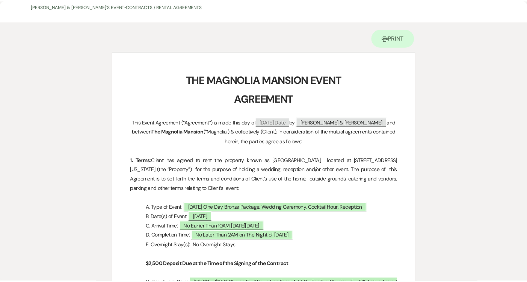
scroll to position [0, 0]
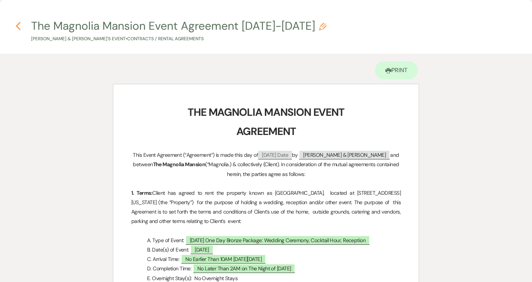
click at [18, 22] on icon "Previous" at bounding box center [18, 25] width 6 height 9
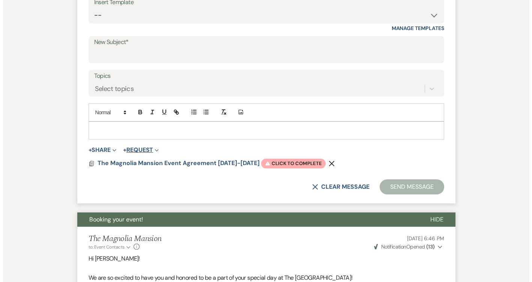
scroll to position [361, 0]
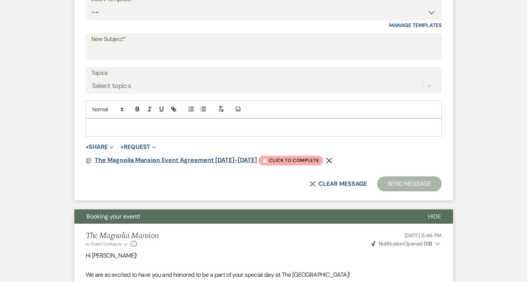
click at [154, 158] on span "The Magnolia Mansion Event Agreement [DATE]-[DATE]" at bounding box center [176, 160] width 162 height 8
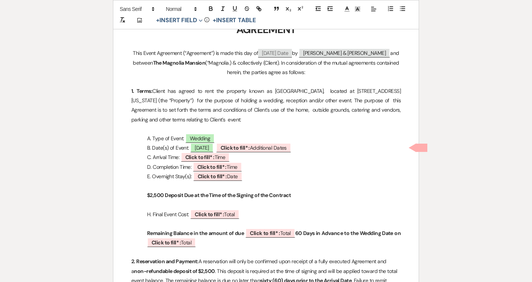
scroll to position [138, 0]
click at [205, 130] on p at bounding box center [266, 127] width 270 height 9
click at [205, 136] on span "Wedding" at bounding box center [199, 138] width 29 height 10
select select "smartCustomField"
select select "owner"
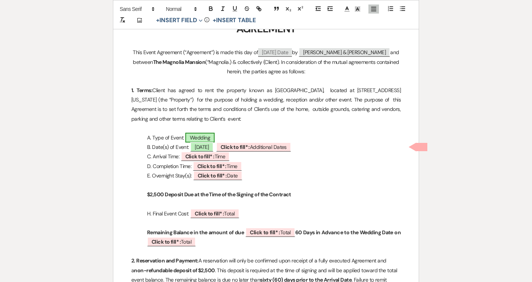
select select "{{eventType}}"
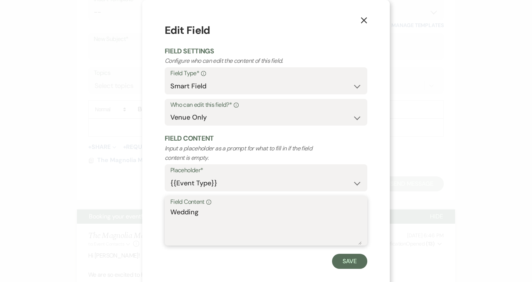
click at [203, 214] on textarea "Wedding" at bounding box center [265, 226] width 191 height 38
paste textarea "[DATE] One Day Bronze Package: Wedding Ceremony, Cocktail Hour, Reception"
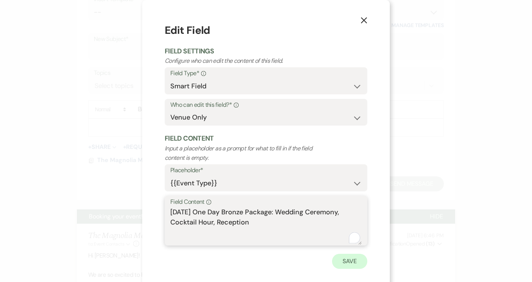
type textarea "[DATE] One Day Bronze Package: Wedding Ceremony, Cocktail Hour, Reception"
click at [337, 259] on button "Save" at bounding box center [349, 260] width 35 height 15
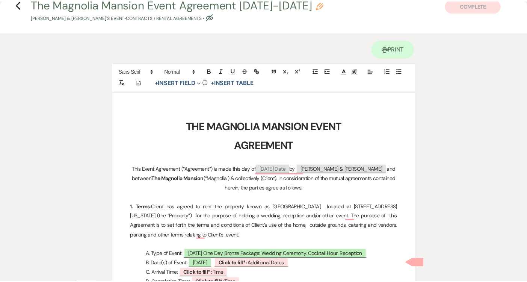
scroll to position [21, 0]
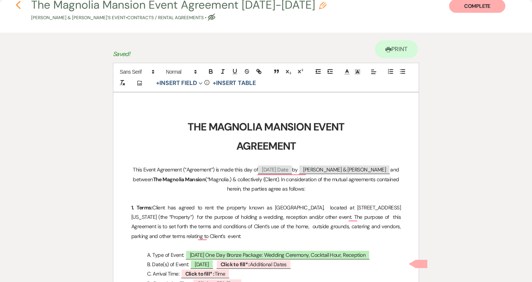
click at [18, 5] on icon "Previous" at bounding box center [18, 4] width 6 height 9
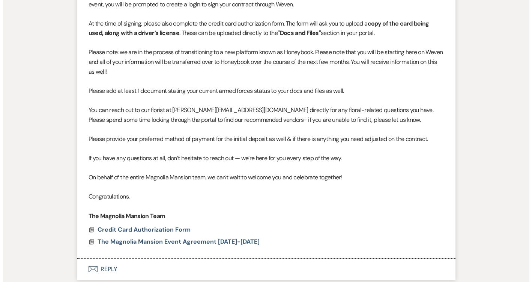
scroll to position [691, 0]
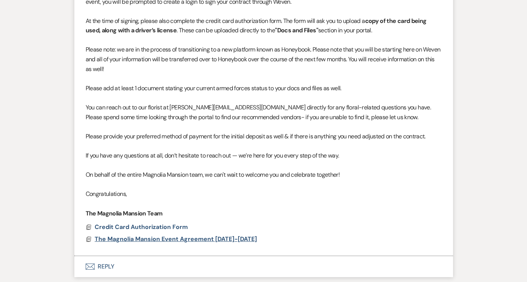
click at [198, 242] on span "The Magnolia Mansion Event Agreement [DATE]-[DATE]" at bounding box center [176, 238] width 162 height 9
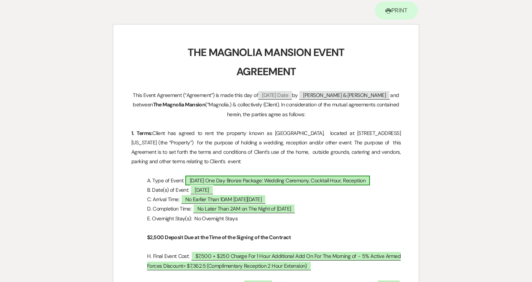
scroll to position [61, 0]
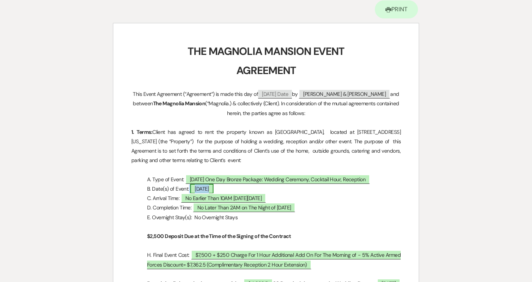
click at [214, 188] on span "[DATE]" at bounding box center [201, 189] width 23 height 10
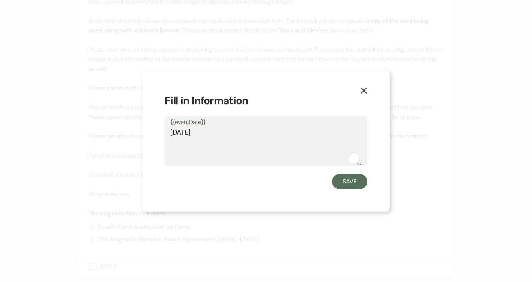
click at [218, 131] on textarea "[DATE]" at bounding box center [265, 146] width 191 height 38
click at [371, 92] on div "X Fill in Information {{eventDate}} [DATE] Save" at bounding box center [266, 141] width 248 height 142
click at [363, 93] on icon "X" at bounding box center [364, 90] width 7 height 7
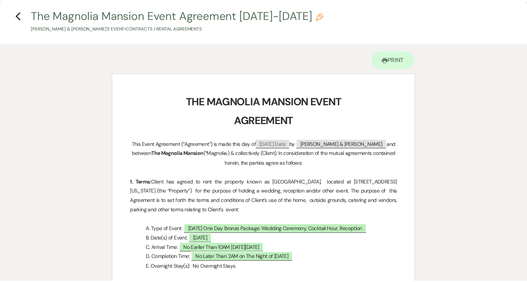
scroll to position [0, 0]
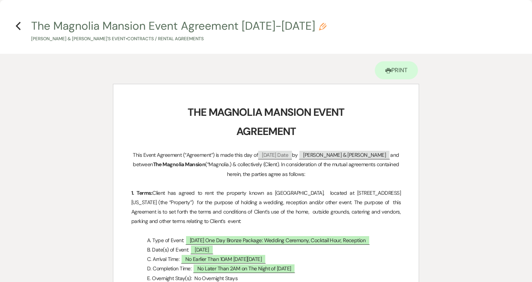
click at [13, 23] on h4 "Previous The Magnolia Mansion Event Agreement [DATE]-[DATE] Pencil [PERSON_NAME…" at bounding box center [266, 30] width 532 height 24
click at [16, 23] on icon "Previous" at bounding box center [18, 25] width 6 height 9
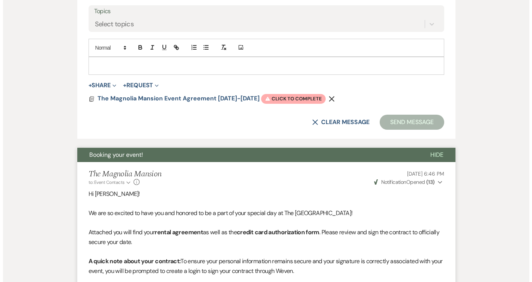
scroll to position [396, 0]
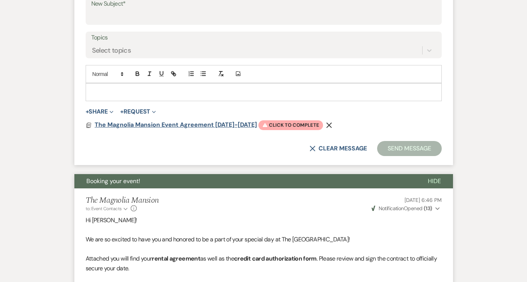
click at [201, 124] on span "The Magnolia Mansion Event Agreement [DATE]-[DATE]" at bounding box center [176, 124] width 162 height 8
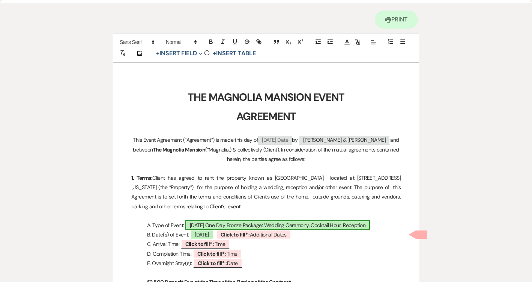
scroll to position [58, 0]
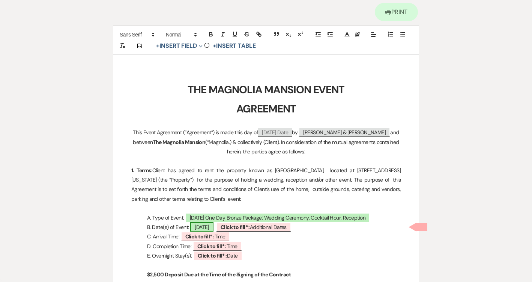
click at [214, 225] on span "[DATE]" at bounding box center [201, 227] width 23 height 10
select select "smartCustomField"
select select "owner"
select select "{{eventDate}}"
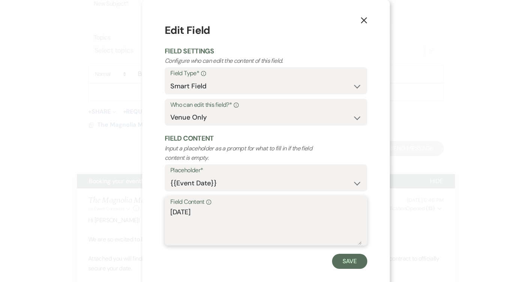
click at [213, 216] on textarea "[DATE]" at bounding box center [265, 226] width 191 height 38
paste textarea "[DATE],"
type textarea "[DATE]"
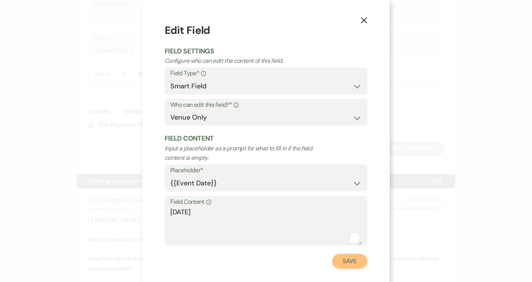
click at [339, 259] on button "Save" at bounding box center [349, 260] width 35 height 15
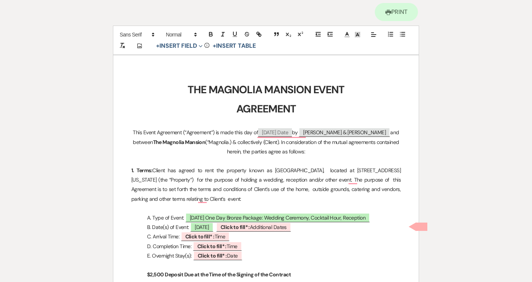
click at [351, 227] on p "B. Date(s) of Event: [DATE] ﻿ Click to fill* : Additional Dates ﻿" at bounding box center [266, 226] width 270 height 9
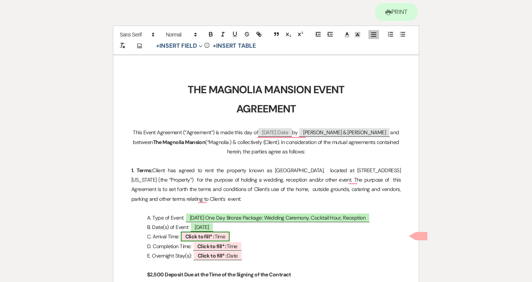
click at [226, 238] on span "Click to fill* : Time" at bounding box center [205, 236] width 49 height 10
select select "owner"
select select "Time"
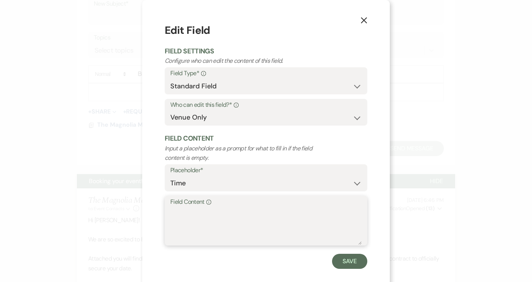
click at [244, 221] on textarea "Field Content Info" at bounding box center [265, 226] width 191 height 38
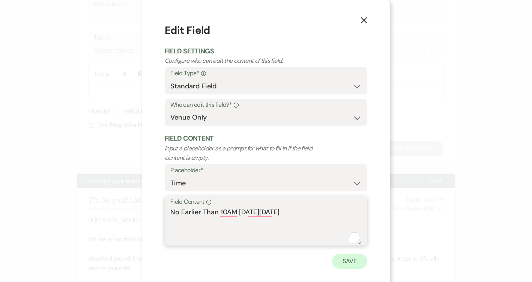
type textarea "No Earlier Than 10AM [DATE][DATE]"
click at [349, 267] on button "Save" at bounding box center [349, 260] width 35 height 15
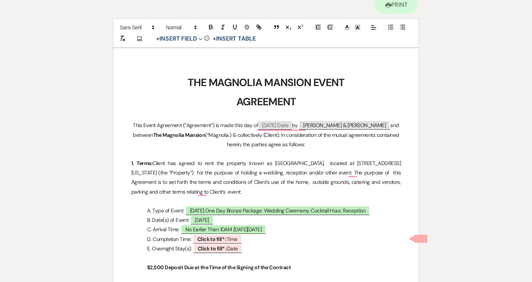
scroll to position [68, 0]
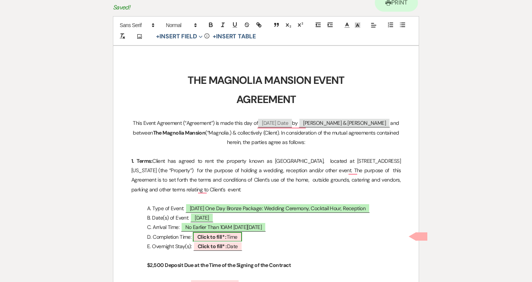
click at [235, 239] on span "Click to fill* : Time" at bounding box center [217, 237] width 49 height 10
select select "owner"
select select "Time"
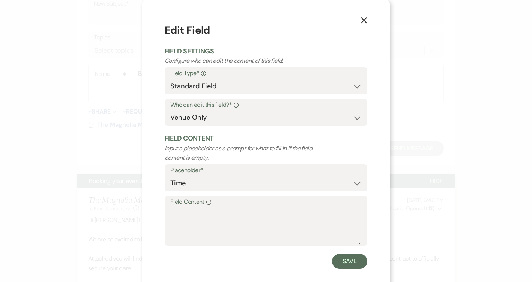
click at [362, 19] on use "button" at bounding box center [364, 20] width 6 height 6
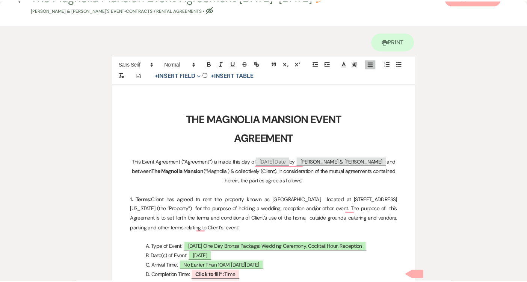
scroll to position [0, 0]
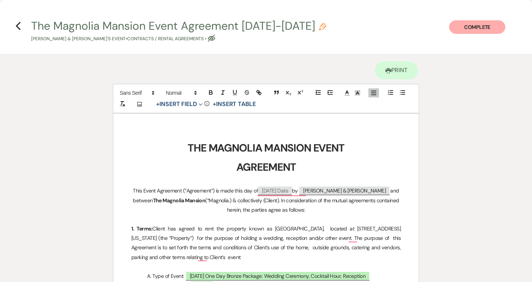
click at [21, 26] on h4 "Previous The Magnolia Mansion Event Agreement [DATE]-[DATE] Pencil [PERSON_NAME…" at bounding box center [266, 30] width 532 height 24
click at [17, 25] on use "button" at bounding box center [18, 26] width 5 height 8
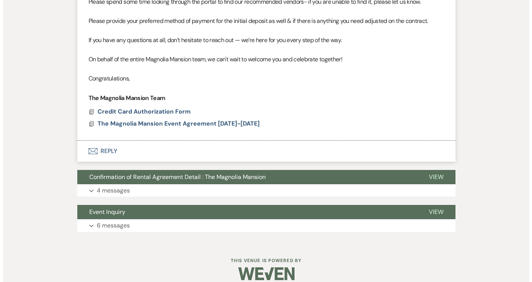
scroll to position [816, 0]
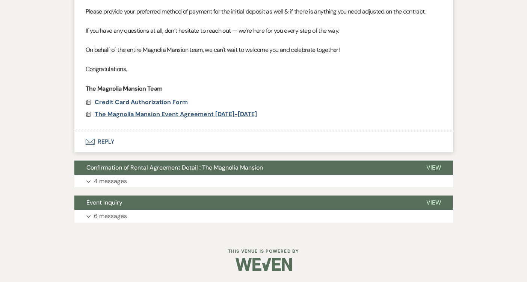
click at [230, 116] on span "The Magnolia Mansion Event Agreement [DATE]-[DATE]" at bounding box center [176, 114] width 162 height 8
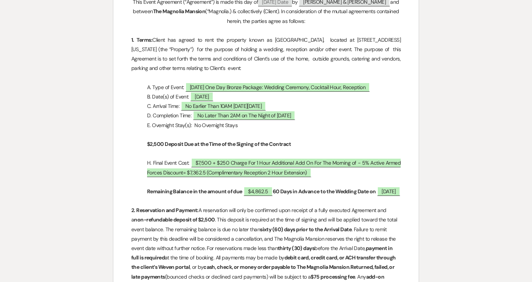
scroll to position [152, 0]
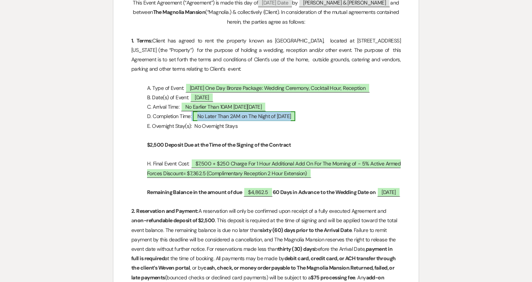
click at [235, 116] on span "No Later Than 2AM on The Night of [DATE]" at bounding box center [244, 116] width 103 height 10
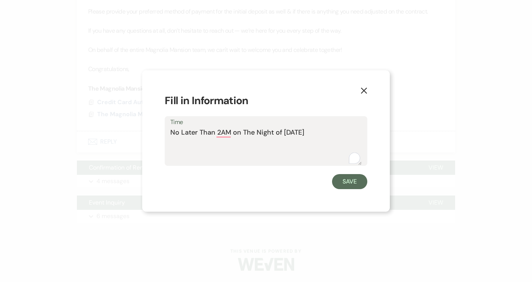
click at [264, 126] on label "Time" at bounding box center [265, 122] width 191 height 11
click at [264, 127] on textarea "No Later Than 2AM on The Night of [DATE]" at bounding box center [265, 146] width 191 height 38
click at [264, 126] on label "Time" at bounding box center [265, 122] width 191 height 11
click at [264, 127] on textarea "No Later Than 2AM on The Night of [DATE]" at bounding box center [265, 146] width 191 height 38
click at [263, 135] on textarea "No Later Than 2AM on The Night of [DATE]" at bounding box center [265, 146] width 191 height 38
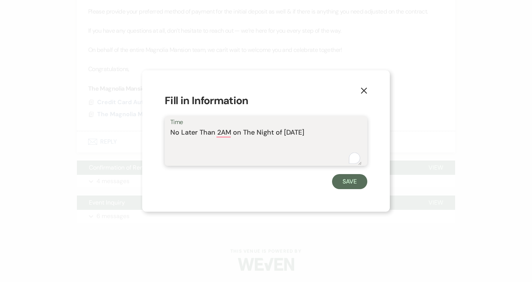
click at [263, 135] on textarea "No Later Than 2AM on The Night of [DATE]" at bounding box center [265, 146] width 191 height 38
click at [361, 90] on icon "X" at bounding box center [364, 90] width 7 height 7
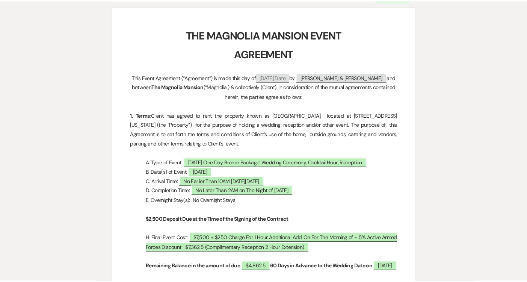
scroll to position [0, 0]
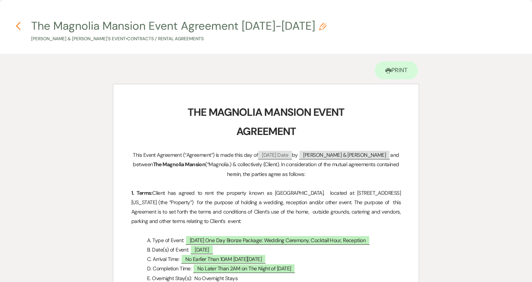
click at [20, 23] on icon "Previous" at bounding box center [18, 25] width 6 height 9
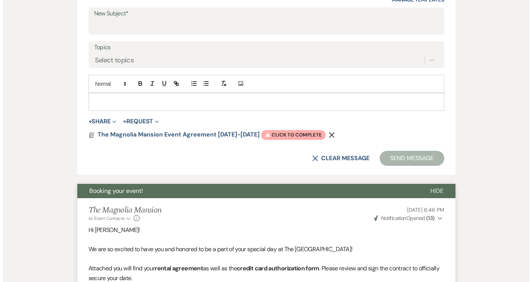
scroll to position [345, 0]
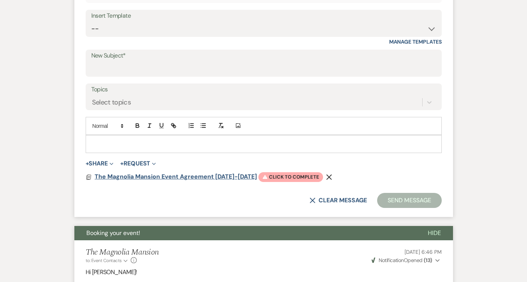
click at [163, 177] on span "The Magnolia Mansion Event Agreement [DATE]-[DATE]" at bounding box center [176, 176] width 162 height 8
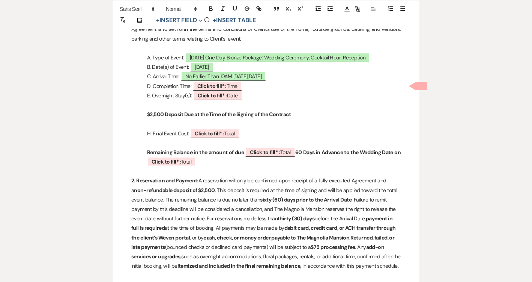
scroll to position [241, 0]
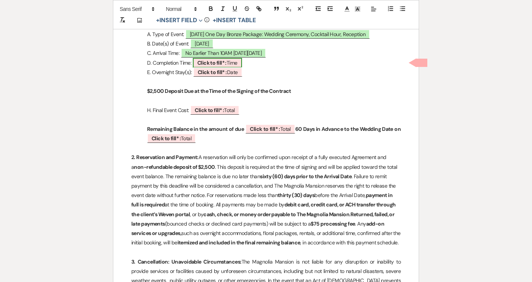
click at [216, 61] on b "Click to fill* :" at bounding box center [211, 62] width 29 height 7
select select "owner"
select select "Time"
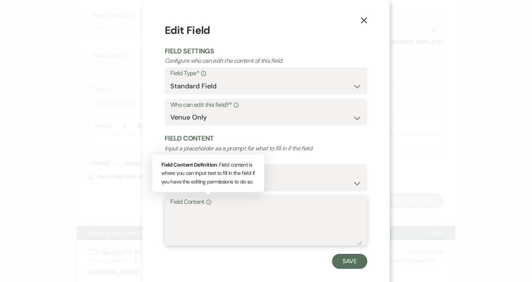
click at [204, 217] on textarea "Field Content Info Field Content Definition : Field content is where you can in…" at bounding box center [265, 226] width 191 height 38
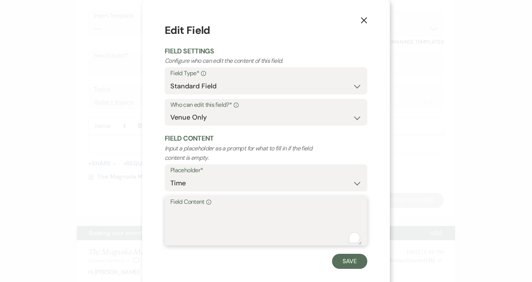
paste textarea "No Later Than 2AM on The Night of [DATE]"
type textarea "No Later Than 2AM on The Night of [DATE]"
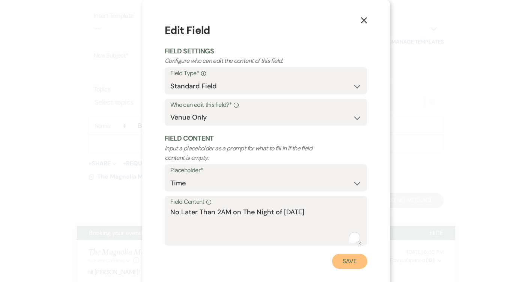
click at [353, 267] on button "Save" at bounding box center [349, 260] width 35 height 15
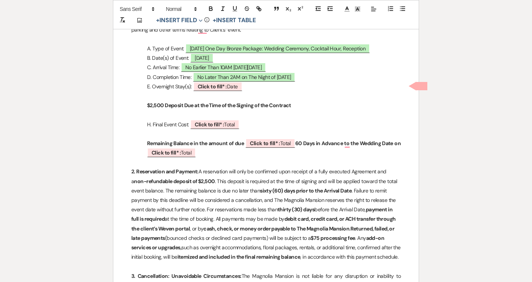
scroll to position [226, 0]
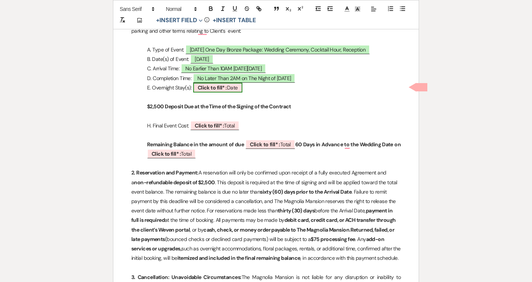
click at [232, 87] on span "Click to fill* : Date" at bounding box center [217, 88] width 49 height 10
select select "owner"
select select "Date"
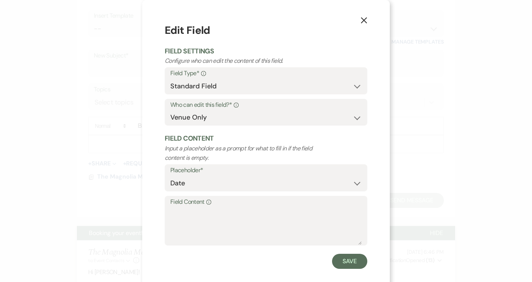
click at [193, 204] on label "Field Content Info" at bounding box center [265, 201] width 191 height 11
click at [193, 207] on textarea "Field Content Info" at bounding box center [265, 226] width 191 height 38
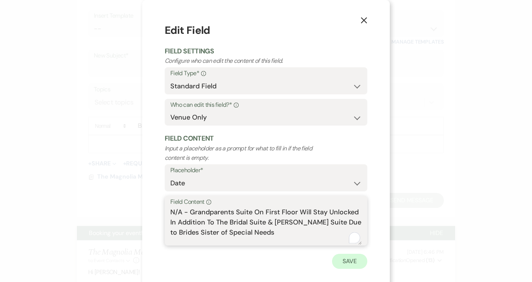
type textarea "N/A - Grandparents Suite On First Floor Will Stay Unlocked In Addition To The B…"
click at [352, 256] on button "Save" at bounding box center [349, 260] width 35 height 15
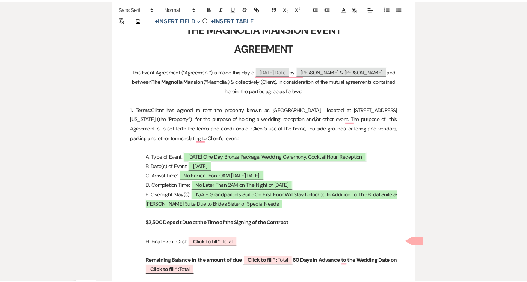
scroll to position [0, 0]
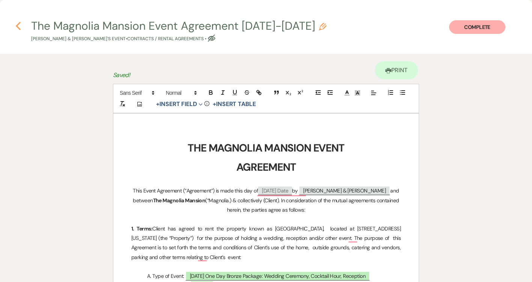
click at [16, 27] on icon "Previous" at bounding box center [18, 25] width 6 height 9
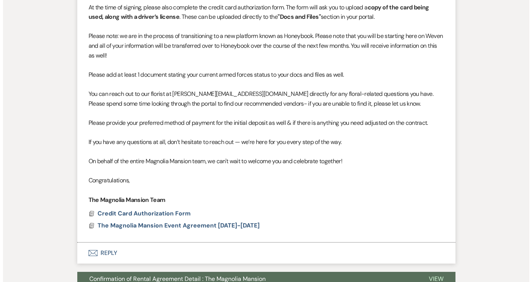
scroll to position [707, 0]
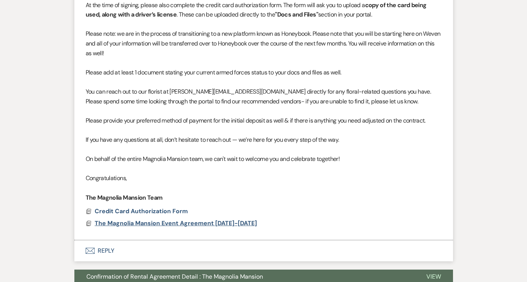
click at [163, 219] on span "The Magnolia Mansion Event Agreement [DATE]-[DATE]" at bounding box center [176, 223] width 162 height 8
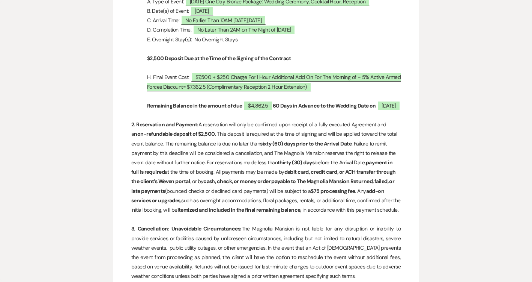
scroll to position [240, 0]
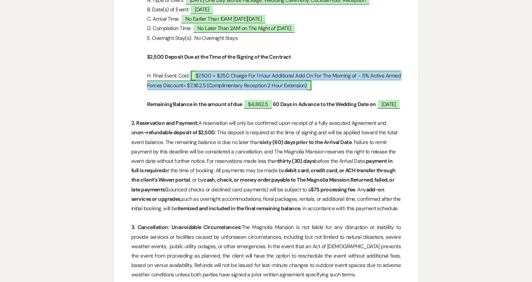
click at [245, 78] on span "$7,500 + $250 Charge For 1 Hour Additional Add On For The Morning of - 5% Activ…" at bounding box center [274, 80] width 254 height 19
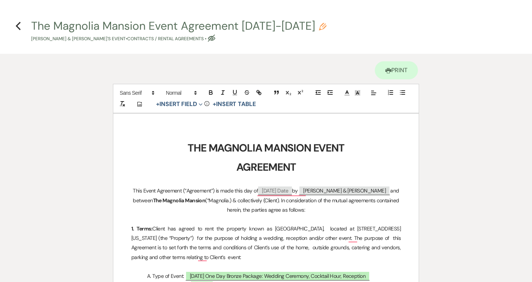
select select "6"
select select "5"
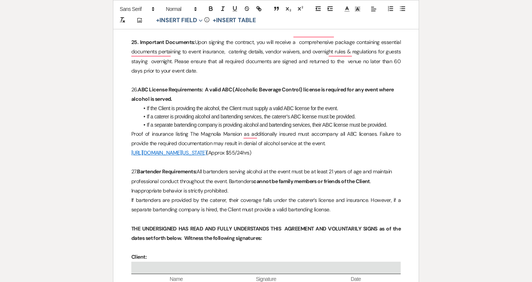
scroll to position [2214, 0]
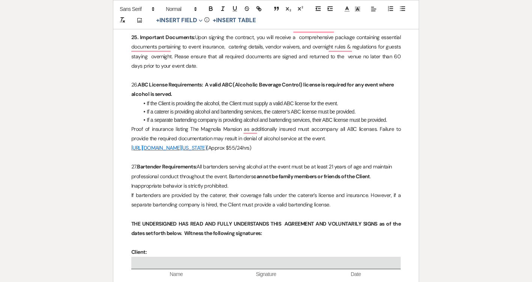
click at [343, 196] on p "If bartenders are provided by the caterer, their coverage falls under the cater…" at bounding box center [266, 199] width 270 height 19
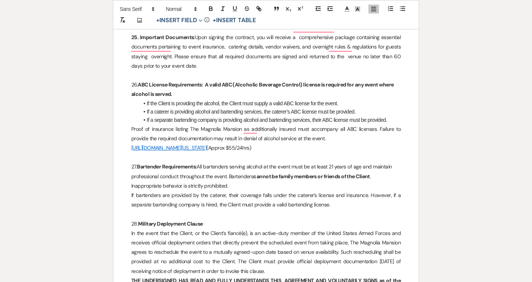
click at [131, 228] on p "In the event that the Client, or the Client’s fiancé(e), is an active-duty memb…" at bounding box center [266, 251] width 270 height 47
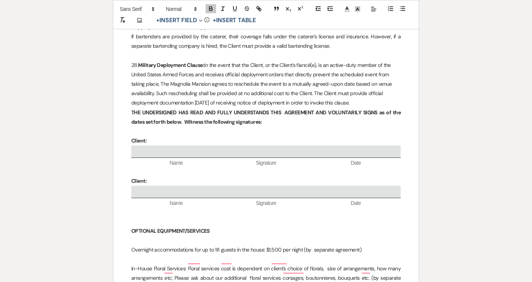
scroll to position [2551, 0]
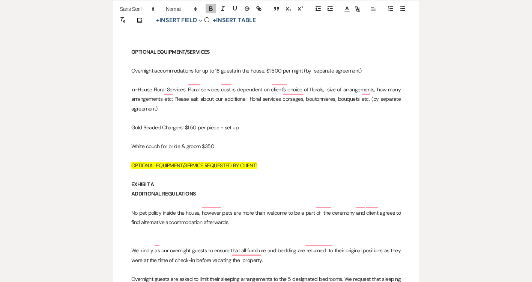
drag, startPoint x: 363, startPoint y: 61, endPoint x: 305, endPoint y: 64, distance: 58.6
click at [305, 66] on p "Overnight accommodations for up to 18 guests in the house: $1,500 per night (by…" at bounding box center [266, 70] width 270 height 9
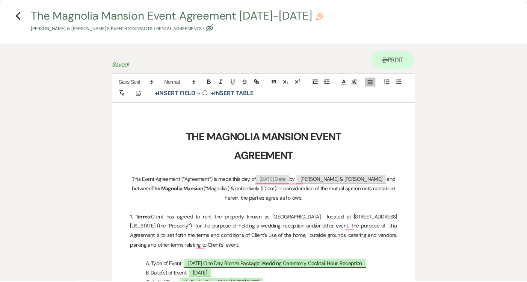
scroll to position [9, 0]
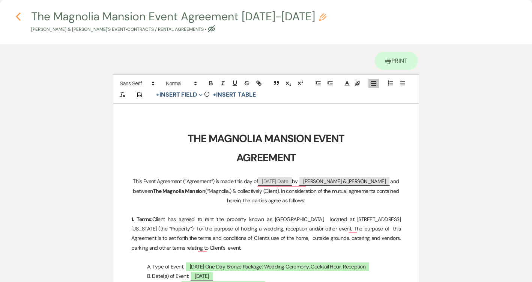
click at [20, 14] on use "button" at bounding box center [18, 16] width 5 height 8
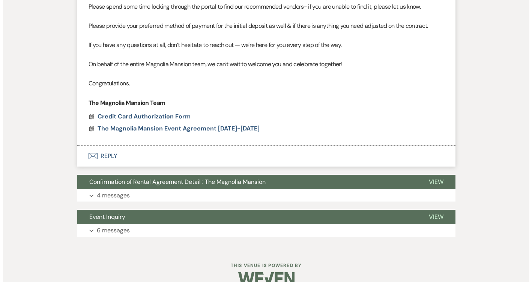
scroll to position [806, 0]
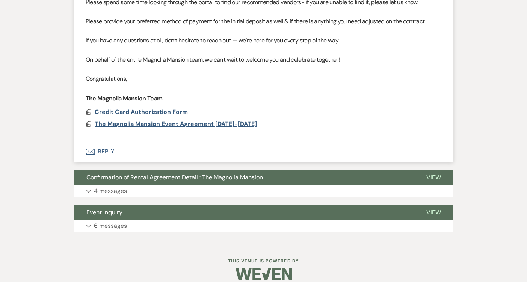
click at [203, 125] on span "The Magnolia Mansion Event Agreement [DATE]-[DATE]" at bounding box center [176, 124] width 162 height 8
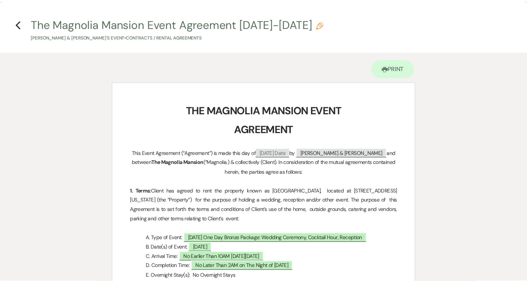
scroll to position [0, 0]
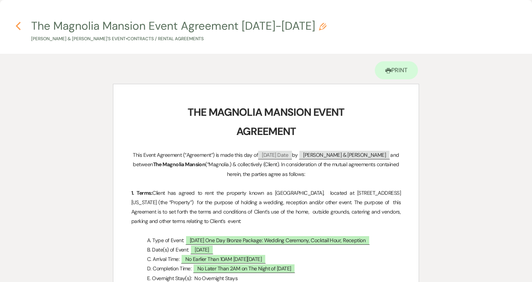
click at [18, 21] on icon "Previous" at bounding box center [18, 25] width 6 height 9
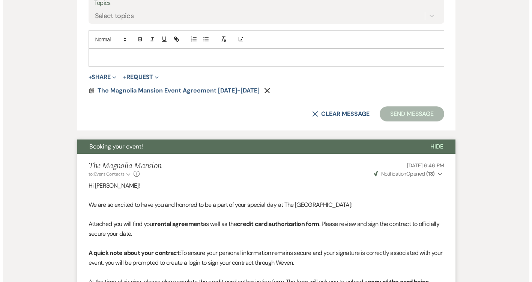
scroll to position [430, 0]
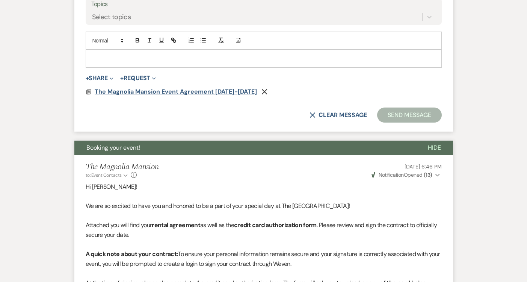
click at [181, 89] on span "The Magnolia Mansion Event Agreement [DATE]-[DATE]" at bounding box center [176, 91] width 162 height 8
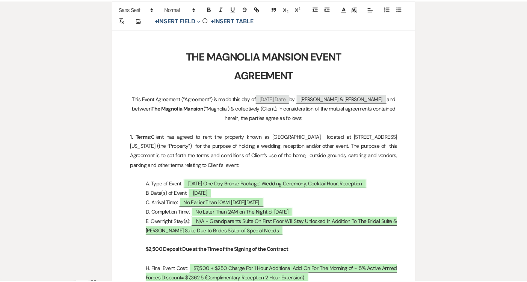
scroll to position [0, 0]
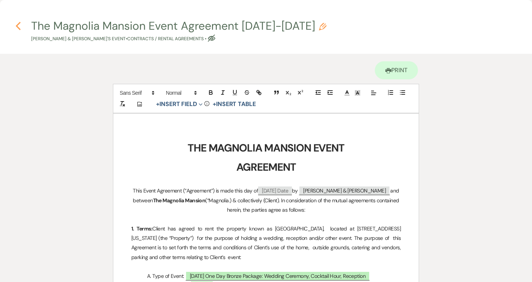
click at [18, 25] on use "button" at bounding box center [18, 26] width 5 height 8
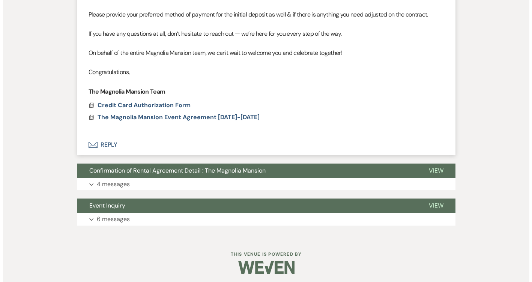
scroll to position [816, 0]
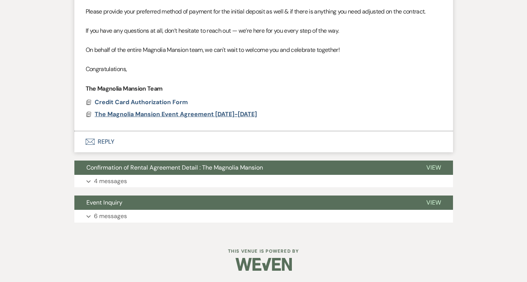
click at [195, 114] on span "The Magnolia Mansion Event Agreement [DATE]-[DATE]" at bounding box center [176, 114] width 162 height 8
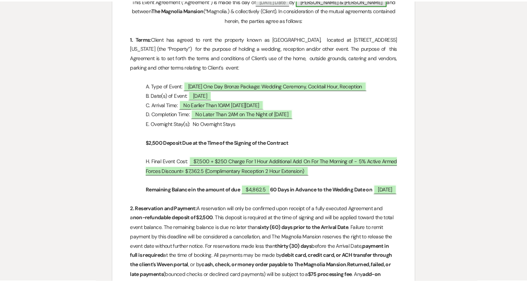
scroll to position [0, 0]
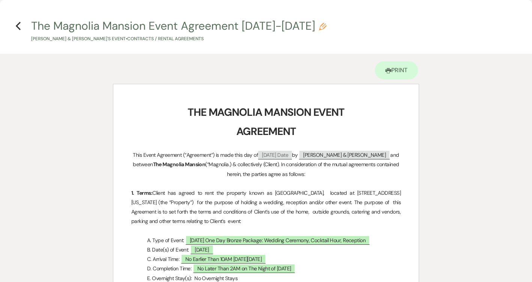
click at [15, 24] on h4 "Previous The Magnolia Mansion Event Agreement [DATE]-[DATE] Pencil [PERSON_NAME…" at bounding box center [266, 30] width 532 height 24
click at [18, 27] on use "button" at bounding box center [18, 26] width 5 height 8
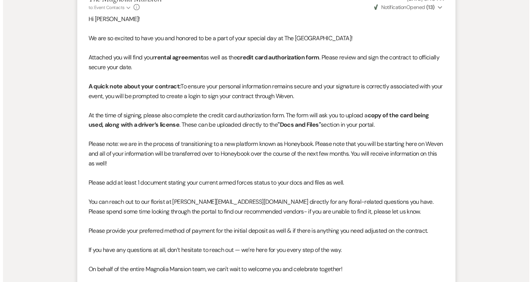
scroll to position [486, 0]
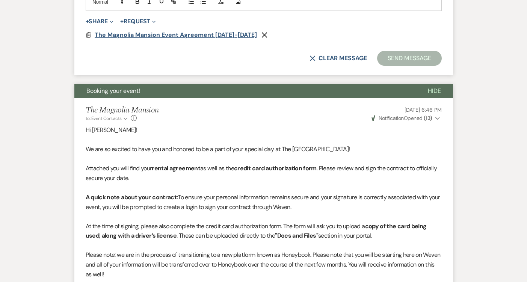
click at [195, 33] on span "The Magnolia Mansion Event Agreement [DATE]-[DATE]" at bounding box center [176, 35] width 162 height 8
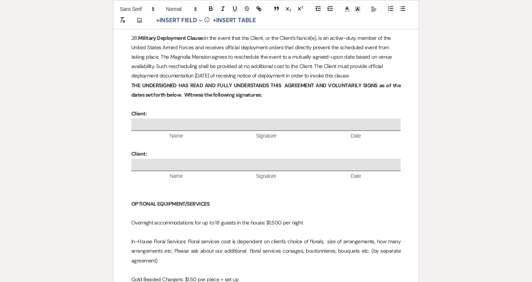
scroll to position [2345, 0]
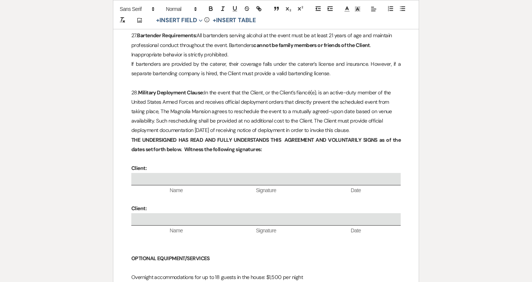
click at [369, 120] on p "28. Military Deployment Clause: In the event that the Client, or the Client’s f…" at bounding box center [266, 111] width 270 height 47
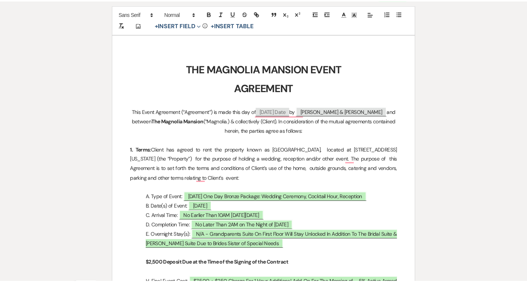
scroll to position [0, 0]
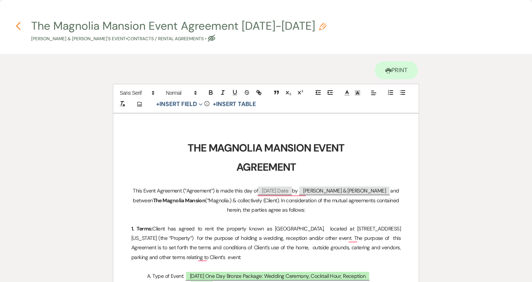
click at [16, 24] on icon "Previous" at bounding box center [18, 25] width 6 height 9
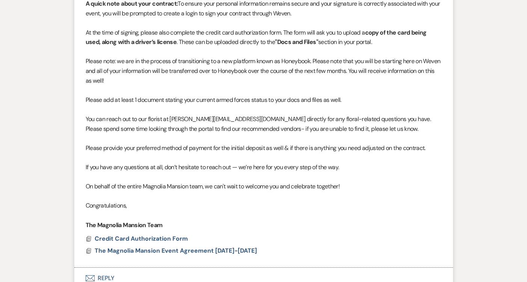
scroll to position [816, 0]
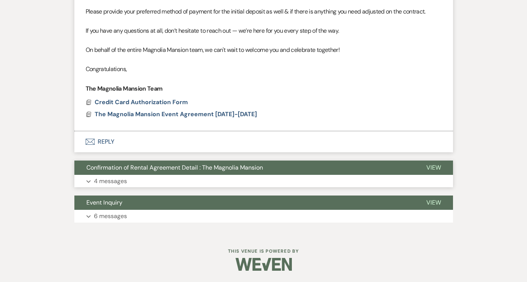
click at [214, 169] on span "Confirmation of Rental Agreement Detail : The Magnolia Mansion" at bounding box center [174, 167] width 176 height 8
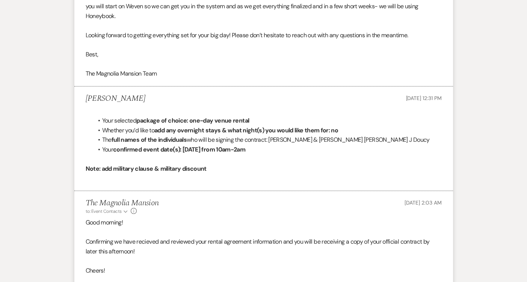
scroll to position [1169, 0]
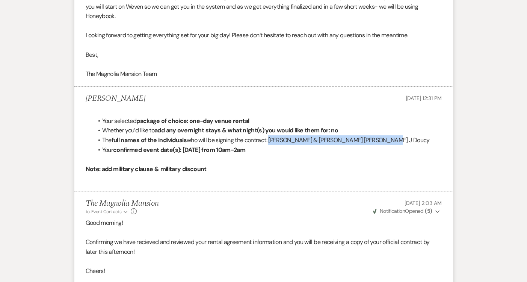
drag, startPoint x: 374, startPoint y: 141, endPoint x: 271, endPoint y: 139, distance: 102.5
click at [271, 139] on li "The full names of the individuals who will be signing the contract: Collin Lee …" at bounding box center [267, 140] width 348 height 10
copy span "Collin Lee Walker & Candice Marie J Doucy"
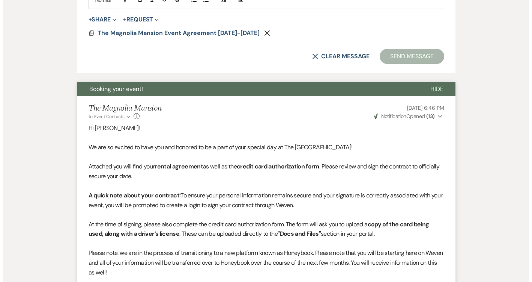
scroll to position [450, 0]
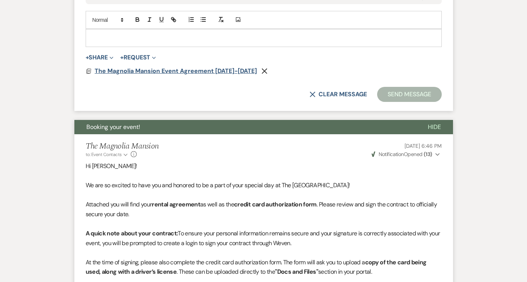
click at [204, 69] on span "The Magnolia Mansion Event Agreement [DATE]-[DATE]" at bounding box center [176, 71] width 162 height 8
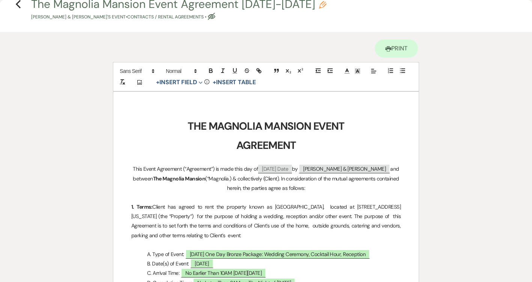
scroll to position [42, 0]
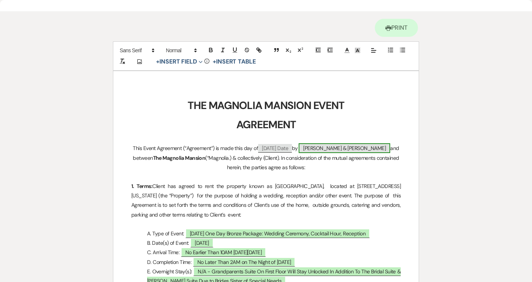
click at [337, 148] on span "[PERSON_NAME] & [PERSON_NAME]" at bounding box center [345, 148] width 92 height 10
select select "smartCustomField"
select select "{{clientNames}}"
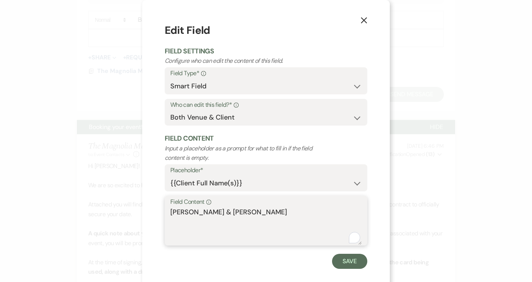
click at [233, 217] on textarea "[PERSON_NAME] & [PERSON_NAME]" at bounding box center [265, 226] width 191 height 38
click at [234, 217] on textarea "[PERSON_NAME] & [PERSON_NAME]" at bounding box center [265, 226] width 191 height 38
click at [234, 214] on textarea "[PERSON_NAME] & [PERSON_NAME]" at bounding box center [265, 226] width 191 height 38
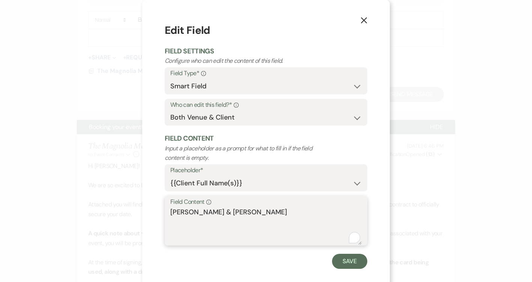
click at [234, 214] on textarea "[PERSON_NAME] & [PERSON_NAME]" at bounding box center [265, 226] width 191 height 38
paste textarea "Lee Walker & Candice Marie J"
type textarea "Collin Lee Walker & Candice Marie J Doucy"
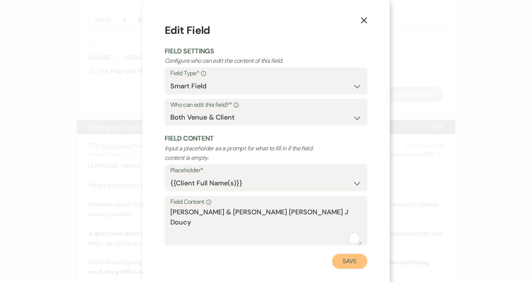
click at [348, 259] on button "Save" at bounding box center [349, 260] width 35 height 15
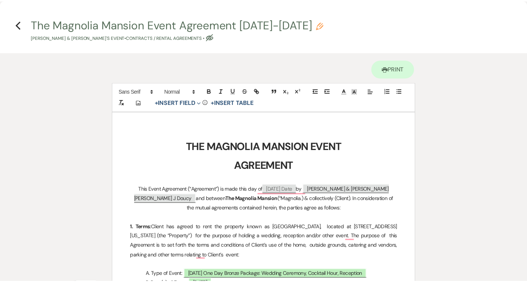
scroll to position [0, 0]
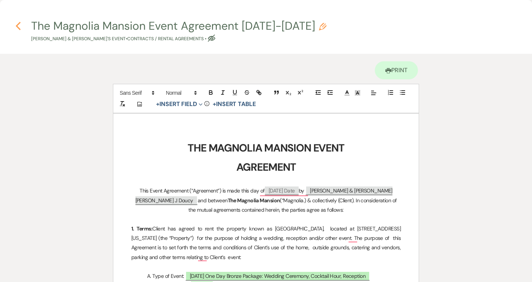
click at [16, 21] on button "Previous" at bounding box center [18, 26] width 6 height 10
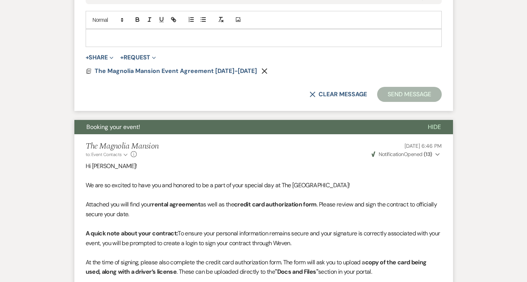
click at [174, 41] on p at bounding box center [264, 38] width 344 height 8
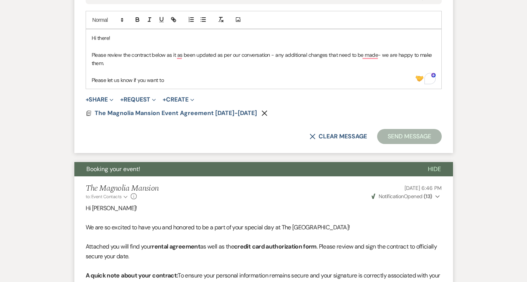
drag, startPoint x: 169, startPoint y: 77, endPoint x: 91, endPoint y: 36, distance: 88.0
click at [91, 36] on div "Hi there! Please review the contract below as it as been updated as per our con…" at bounding box center [263, 58] width 355 height 59
click at [167, 83] on p "Please let us know if you want to" at bounding box center [264, 80] width 344 height 8
drag, startPoint x: 167, startPoint y: 80, endPoint x: 137, endPoint y: 77, distance: 30.2
click at [137, 77] on p "Please let us know if you want to" at bounding box center [264, 80] width 344 height 8
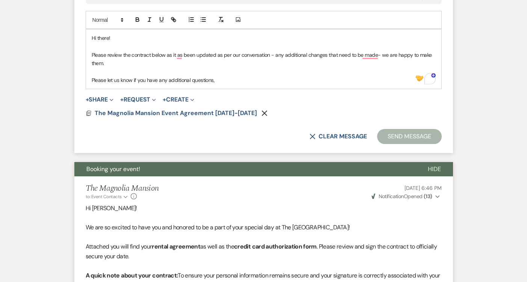
drag, startPoint x: 217, startPoint y: 80, endPoint x: 88, endPoint y: 32, distance: 137.4
click at [88, 32] on div "Hi there! Please review the contract below as it as been updated as per our con…" at bounding box center [263, 58] width 355 height 59
copy div "Hi there! Please review the contract below as it as been updated as per our con…"
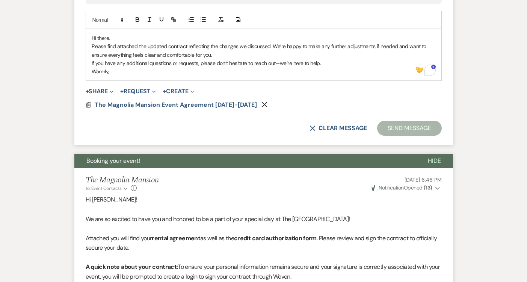
click at [226, 56] on p "Please find attached the updated contract reflecting the changes we discussed. …" at bounding box center [264, 50] width 344 height 17
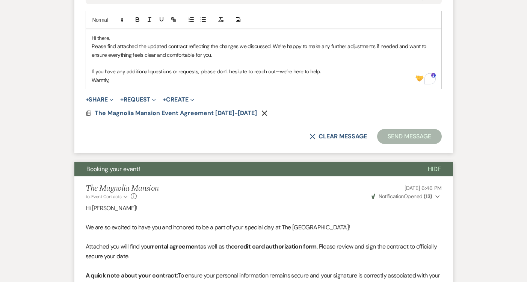
click at [341, 68] on p "If you have any additional questions or requests, please don’t hesitate to reac…" at bounding box center [264, 71] width 344 height 8
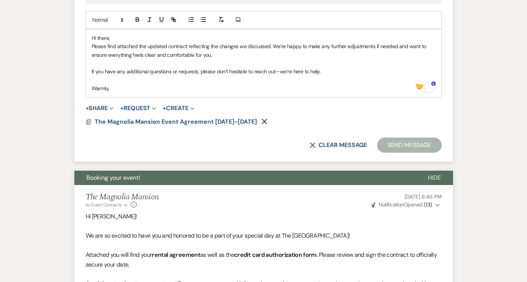
click at [140, 90] on p "Warmly," at bounding box center [264, 88] width 344 height 8
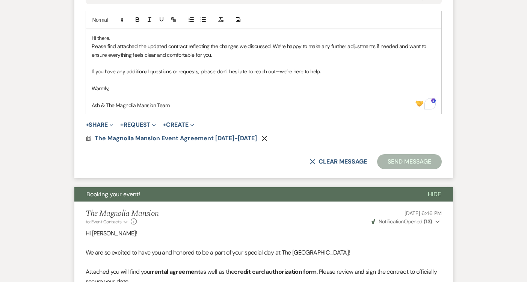
click at [339, 70] on p "If you have any additional questions or requests, please don’t hesitate to reac…" at bounding box center [264, 71] width 344 height 8
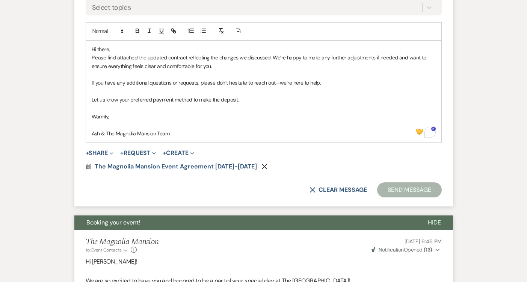
scroll to position [438, 0]
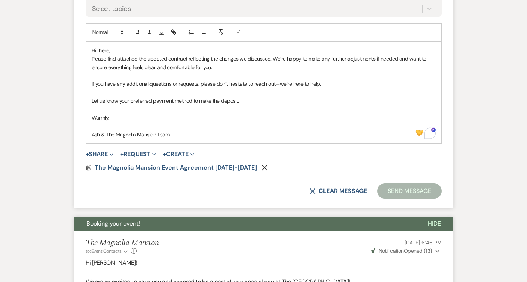
click at [146, 51] on p "Hi there," at bounding box center [264, 50] width 344 height 8
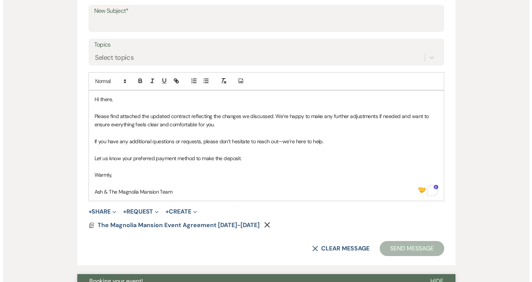
scroll to position [383, 0]
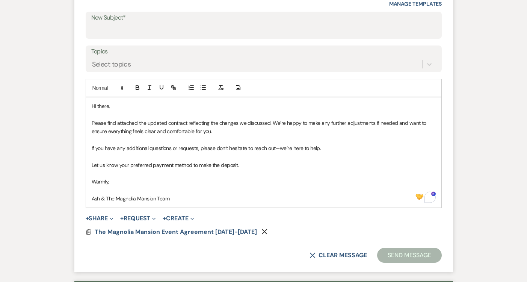
click at [111, 40] on form "New Message X Saving draft... Recipients* Event Contacts ( Candice Doucy ) Inse…" at bounding box center [263, 91] width 378 height 360
click at [114, 30] on input "New Subject*" at bounding box center [263, 30] width 345 height 15
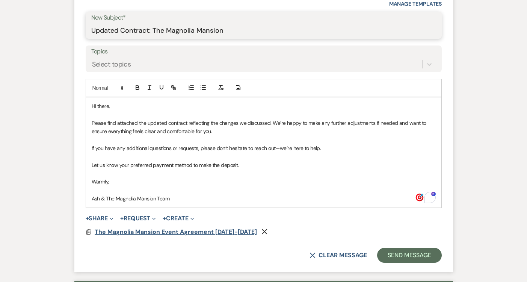
type input "Updated Contract: The Magnolia Mansion"
click at [183, 229] on span "The Magnolia Mansion Event Agreement [DATE]-[DATE]" at bounding box center [176, 231] width 162 height 8
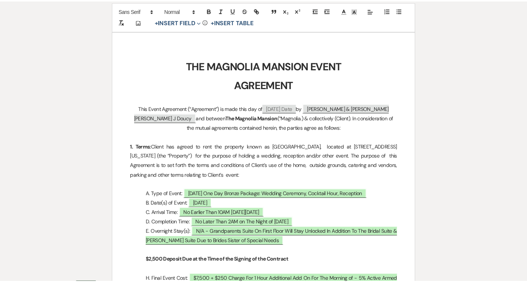
scroll to position [0, 0]
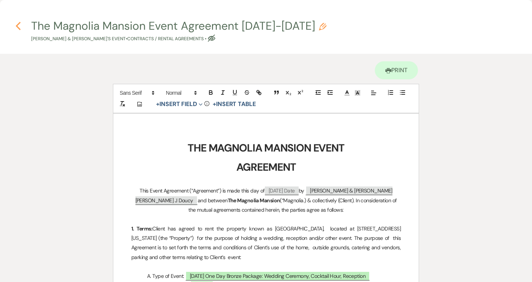
click at [18, 27] on icon "Previous" at bounding box center [18, 25] width 6 height 9
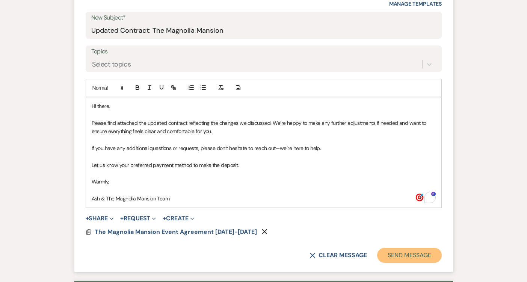
click at [384, 252] on button "Send Message" at bounding box center [409, 254] width 64 height 15
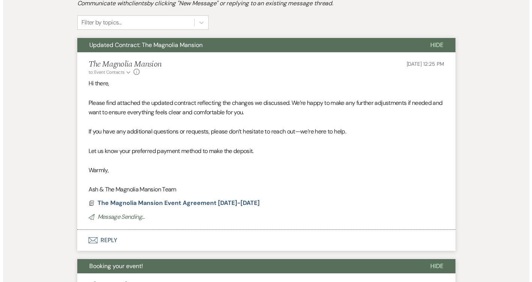
scroll to position [243, 0]
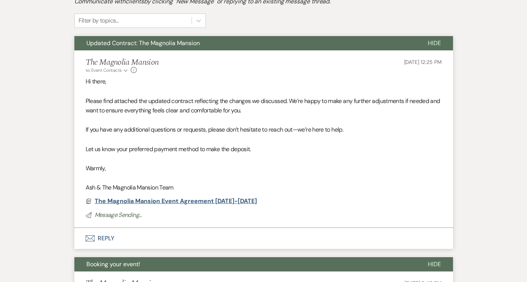
click at [212, 200] on span "The Magnolia Mansion Event Agreement [DATE]-[DATE]" at bounding box center [176, 201] width 162 height 8
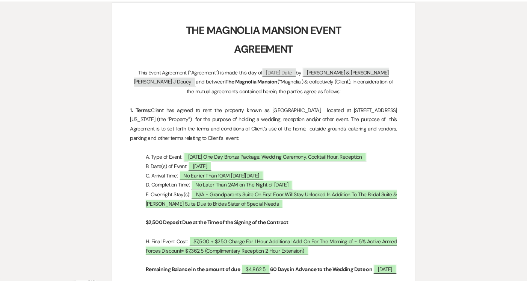
scroll to position [0, 0]
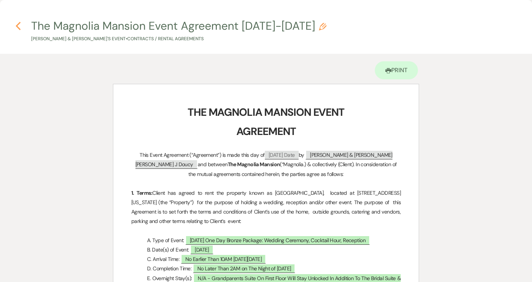
click at [16, 25] on use "button" at bounding box center [18, 26] width 5 height 8
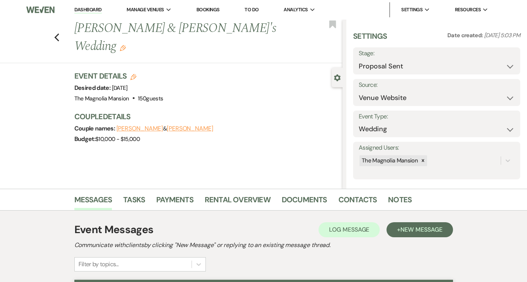
click at [56, 30] on div "Previous Collin Walker & Candice Doucy's Wedding Edit Bookmark" at bounding box center [169, 42] width 346 height 44
click at [58, 33] on use "button" at bounding box center [56, 37] width 5 height 8
select select "6"
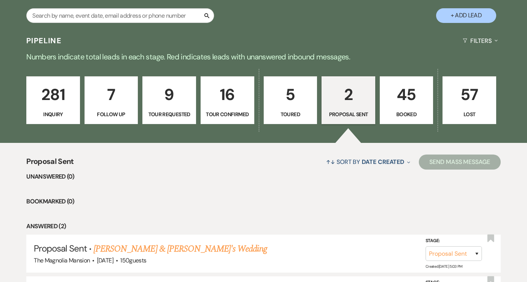
scroll to position [145, 0]
